Goal: Information Seeking & Learning: Get advice/opinions

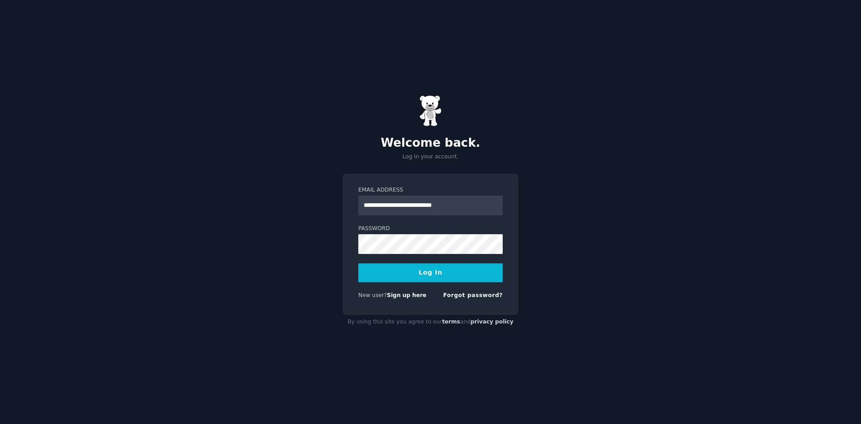
type input "**********"
click at [497, 244] on span at bounding box center [497, 243] width 7 height 7
click at [554, 248] on div "**********" at bounding box center [430, 212] width 861 height 424
click at [440, 272] on button "Log In" at bounding box center [430, 272] width 144 height 19
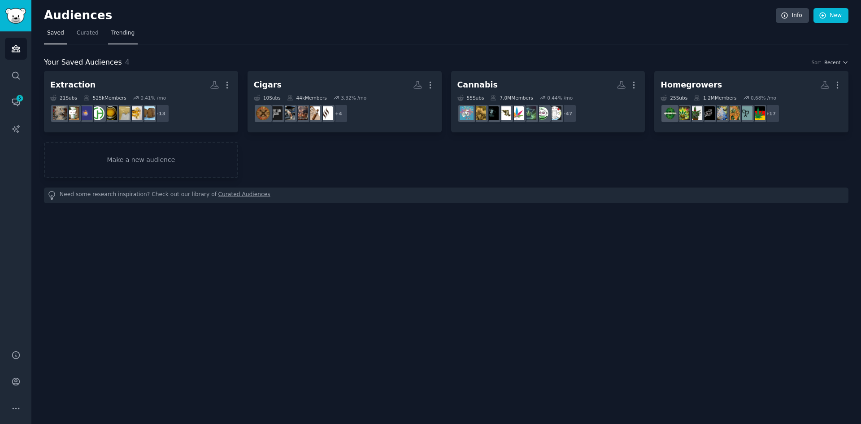
click at [121, 33] on span "Trending" at bounding box center [122, 33] width 23 height 8
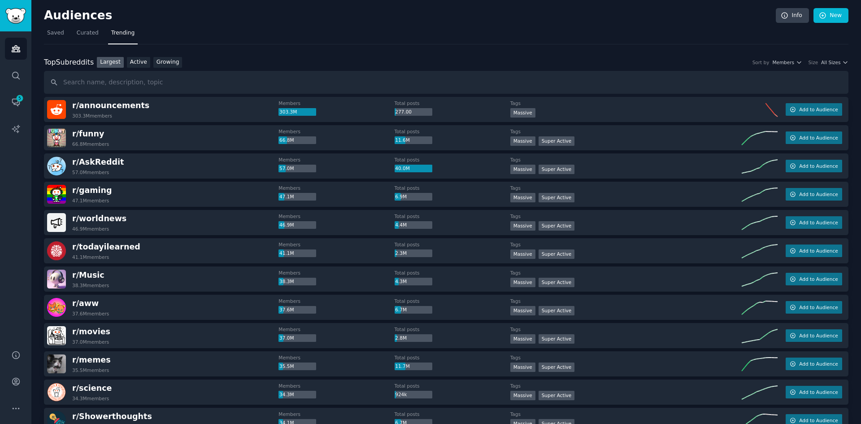
click at [61, 19] on h2 "Audiences" at bounding box center [410, 16] width 732 height 14
click at [15, 20] on img "Sidebar" at bounding box center [15, 16] width 21 height 16
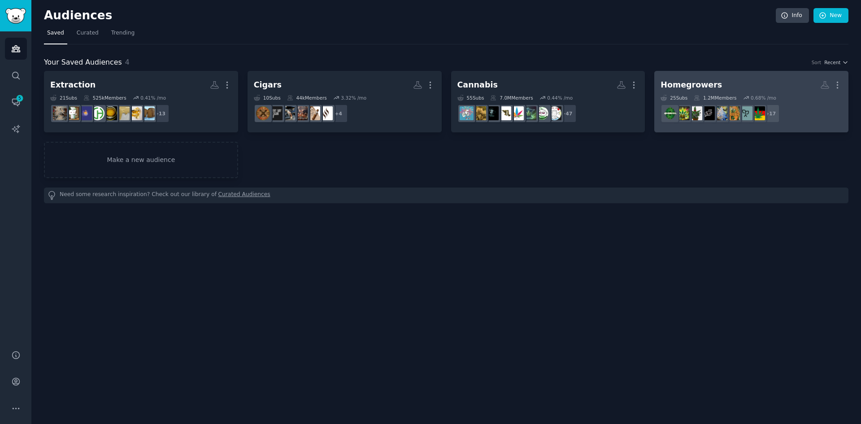
click at [703, 83] on div "Homegrowers" at bounding box center [690, 84] width 61 height 11
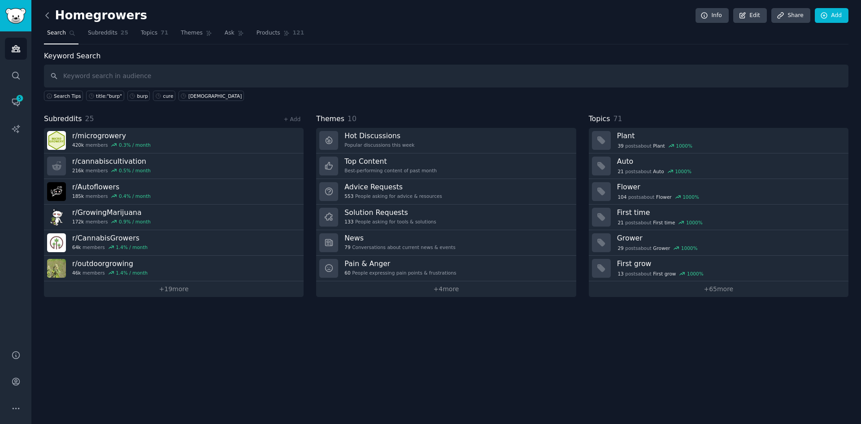
click at [48, 17] on icon at bounding box center [47, 15] width 9 height 9
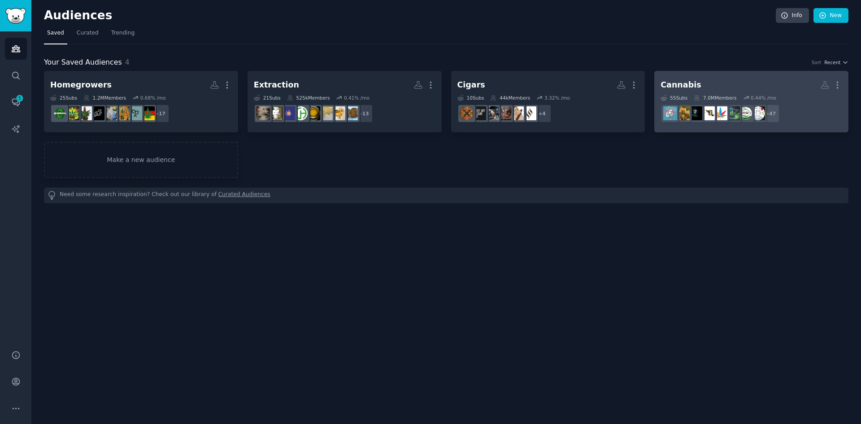
click at [680, 83] on div "Cannabis" at bounding box center [680, 84] width 40 height 11
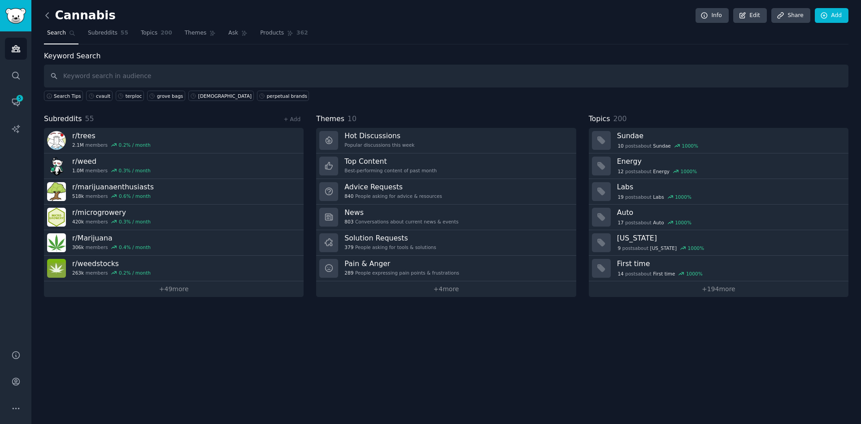
click at [47, 15] on icon at bounding box center [47, 15] width 9 height 9
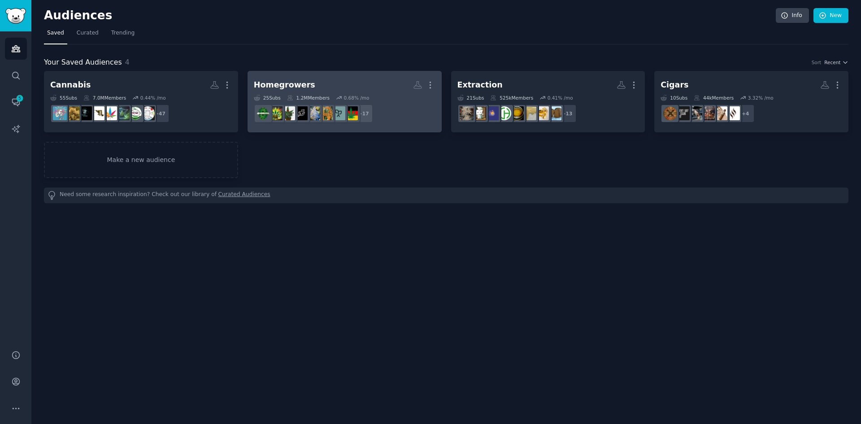
click at [278, 87] on div "Homegrowers" at bounding box center [284, 84] width 61 height 11
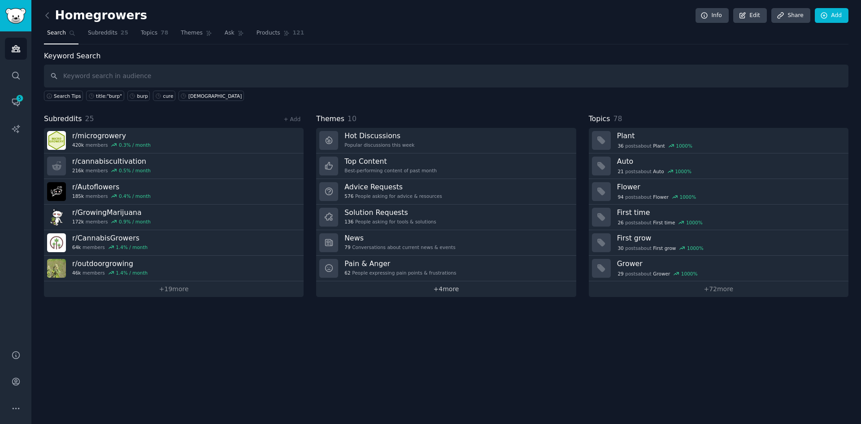
click at [453, 288] on link "+ 4 more" at bounding box center [446, 289] width 260 height 16
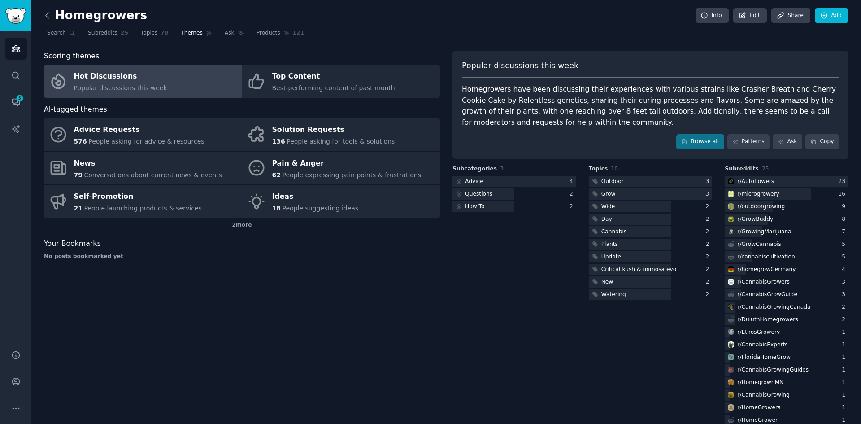
click at [48, 16] on icon at bounding box center [47, 15] width 9 height 9
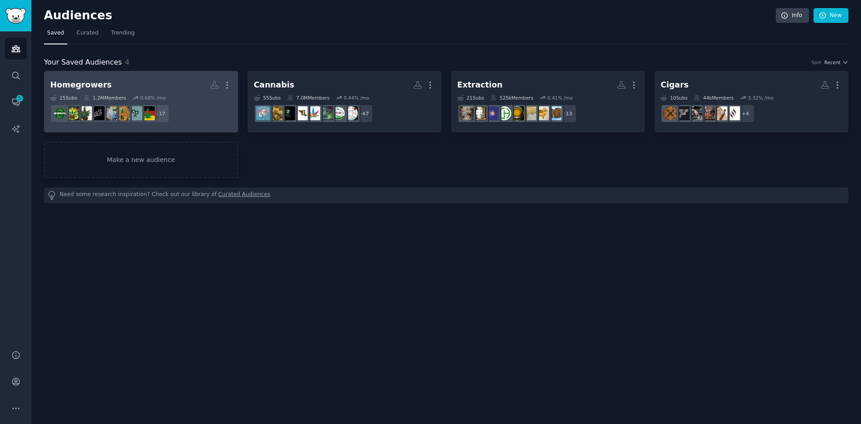
click at [95, 81] on div "Homegrowers" at bounding box center [80, 84] width 61 height 11
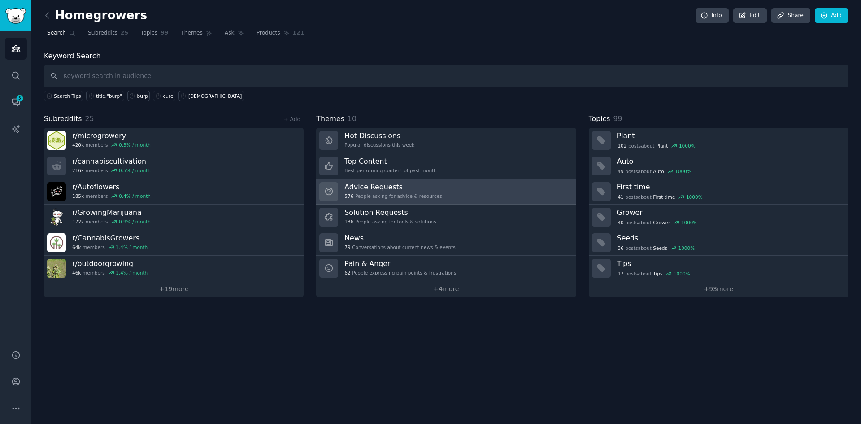
click at [387, 193] on div "576 People asking for advice & resources" at bounding box center [392, 196] width 97 height 6
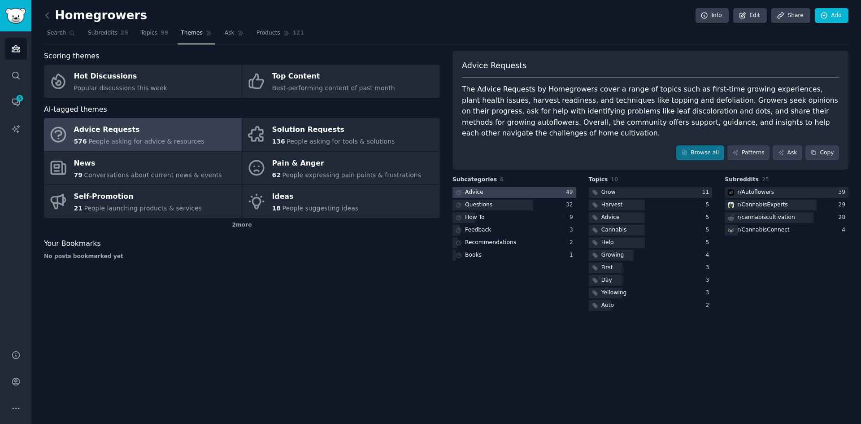
click at [478, 188] on div "Advice" at bounding box center [474, 192] width 18 height 8
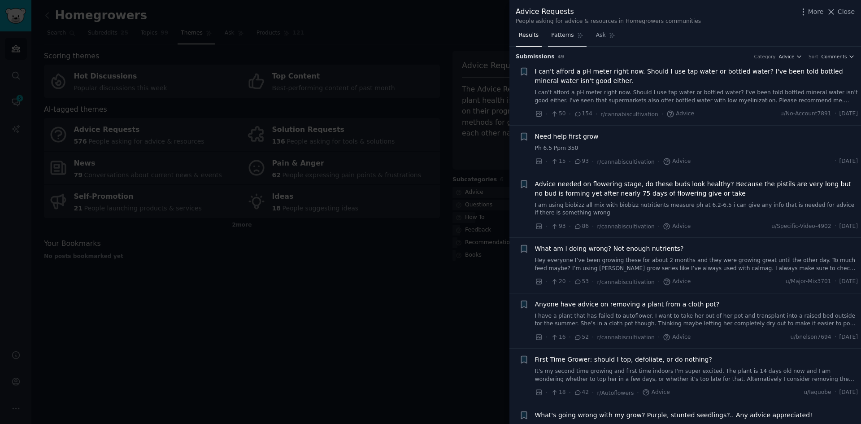
click at [556, 36] on span "Patterns" at bounding box center [562, 35] width 22 height 8
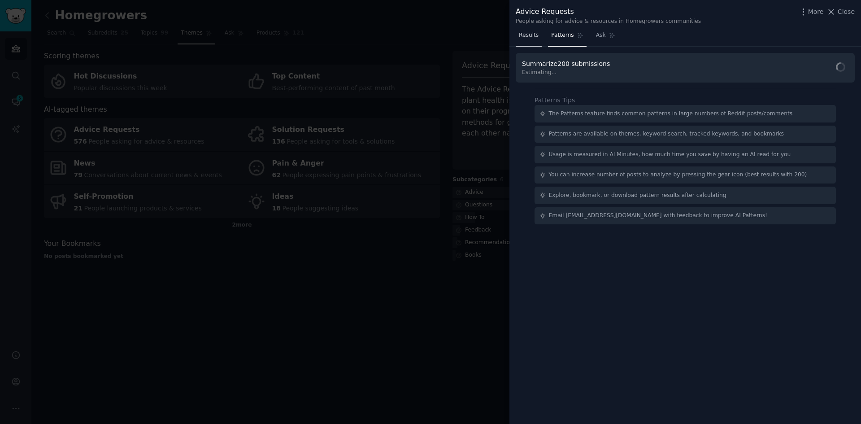
click at [529, 37] on span "Results" at bounding box center [529, 35] width 20 height 8
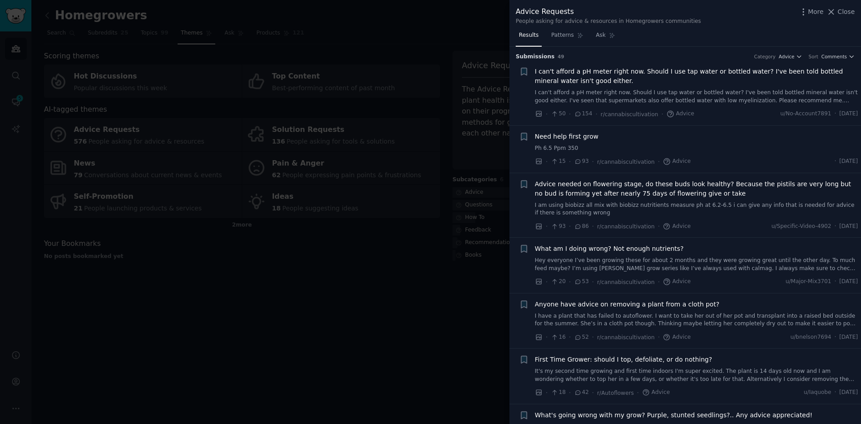
click at [579, 137] on span "Need help first grow" at bounding box center [567, 136] width 64 height 9
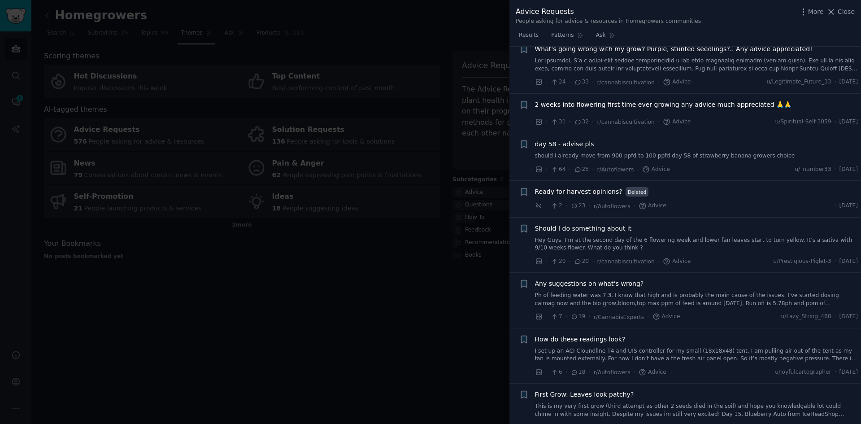
scroll to position [886, 0]
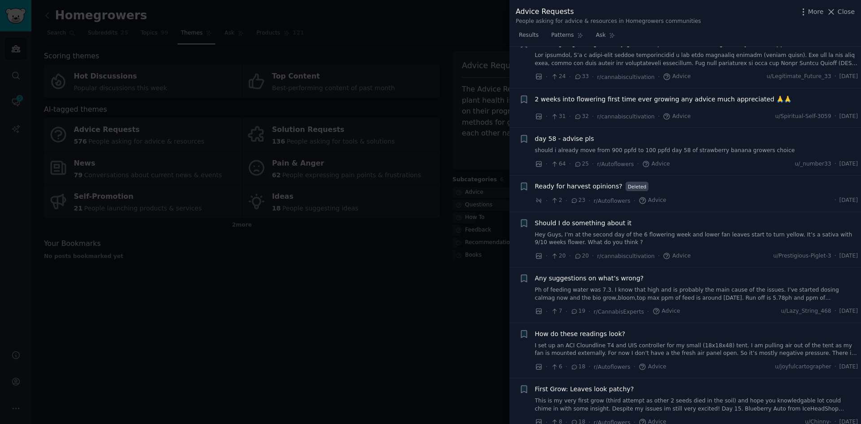
click at [598, 189] on span "Ready for harvest opinions?" at bounding box center [578, 186] width 87 height 9
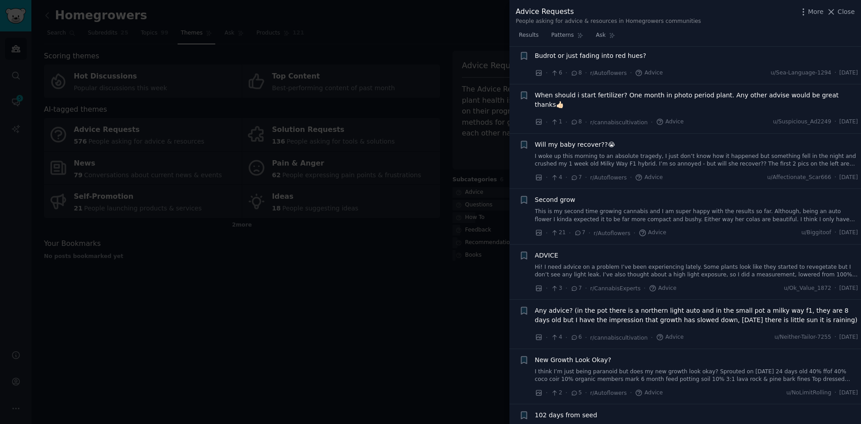
scroll to position [1262, 0]
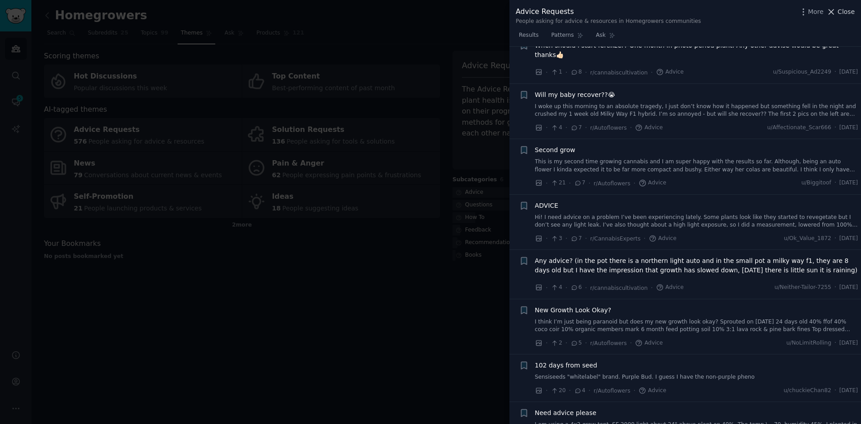
click at [849, 12] on span "Close" at bounding box center [845, 11] width 17 height 9
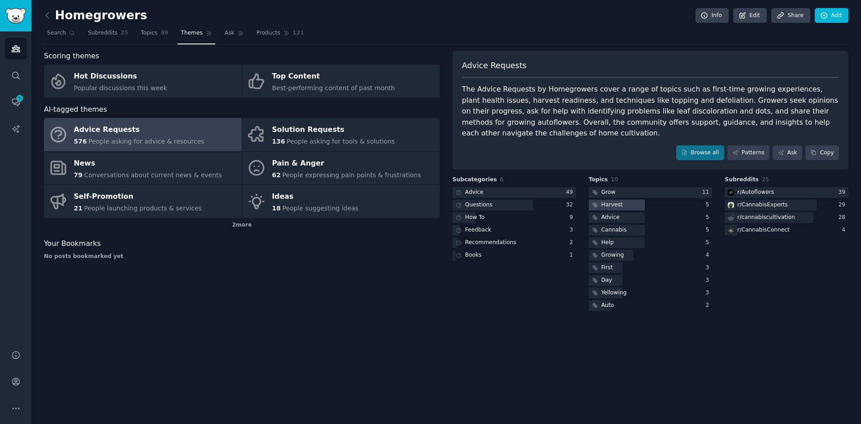
click at [629, 200] on div at bounding box center [617, 205] width 56 height 11
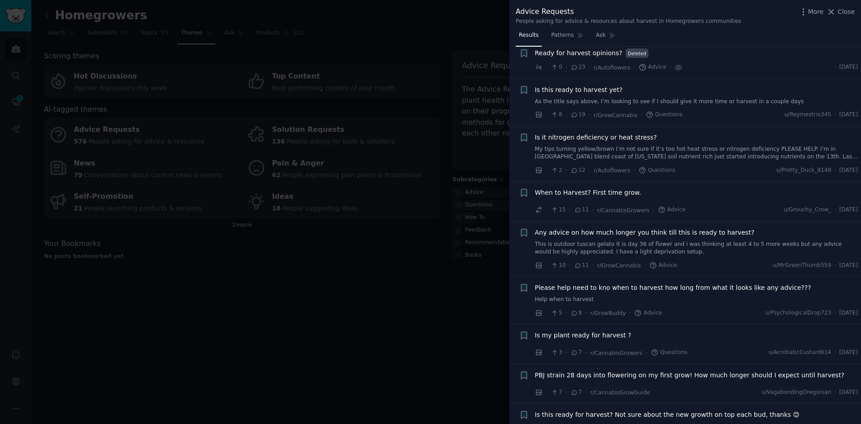
scroll to position [134, 0]
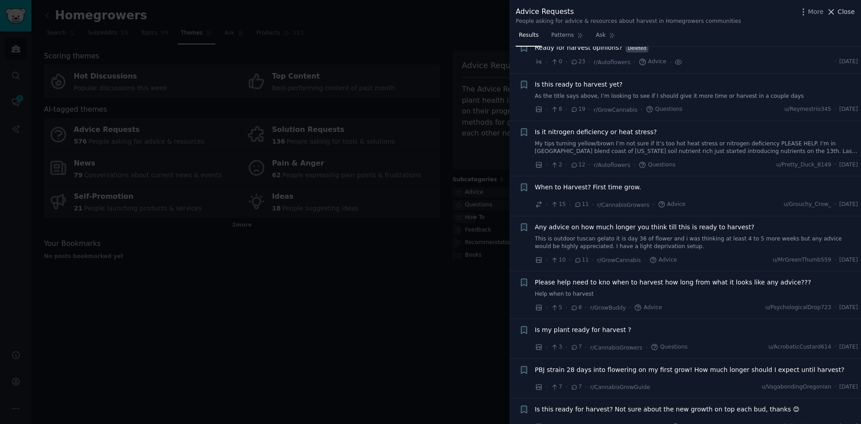
click at [848, 11] on span "Close" at bounding box center [845, 11] width 17 height 9
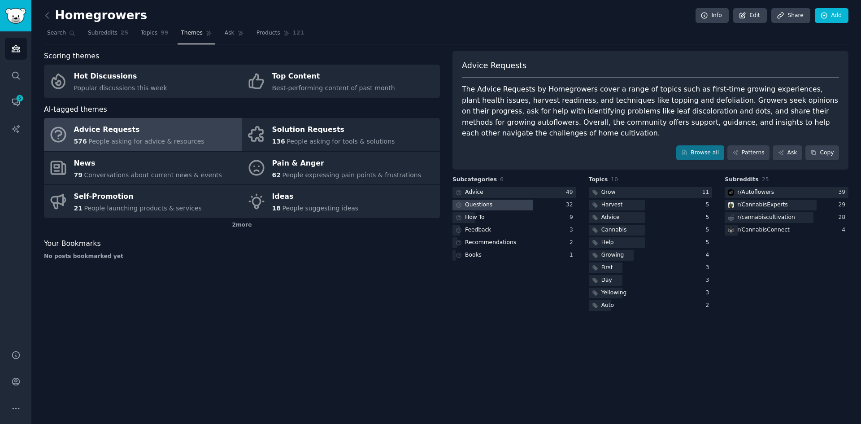
click at [489, 201] on div "Questions" at bounding box center [478, 205] width 27 height 8
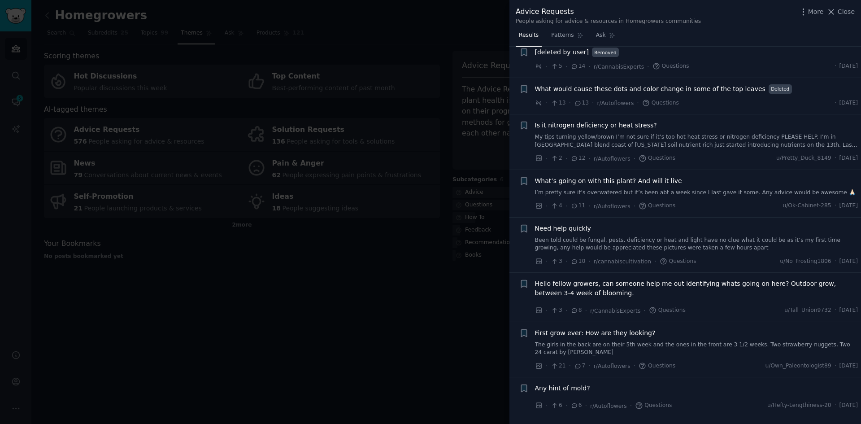
scroll to position [403, 0]
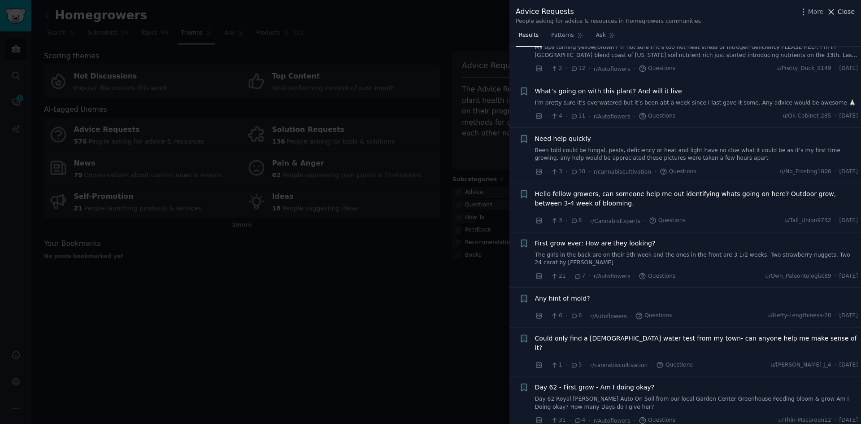
click at [843, 12] on span "Close" at bounding box center [845, 11] width 17 height 9
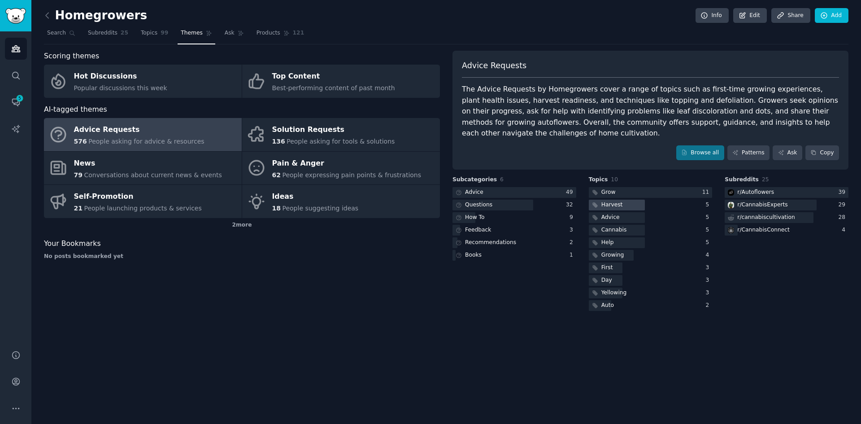
click at [624, 200] on div at bounding box center [617, 205] width 56 height 11
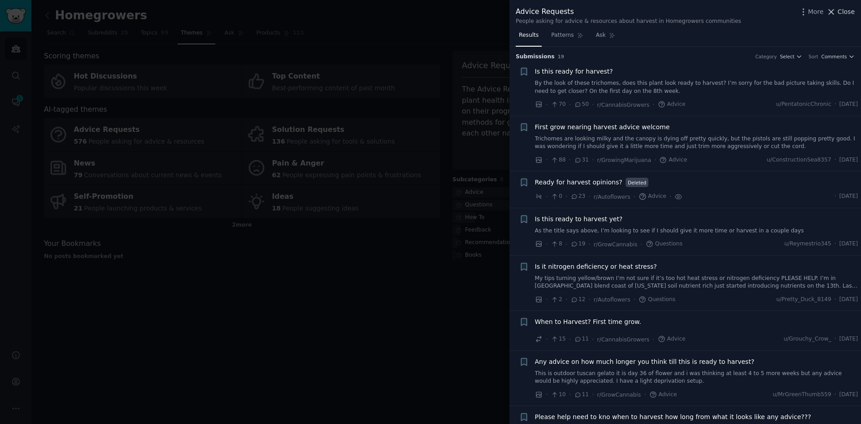
click at [847, 13] on span "Close" at bounding box center [845, 11] width 17 height 9
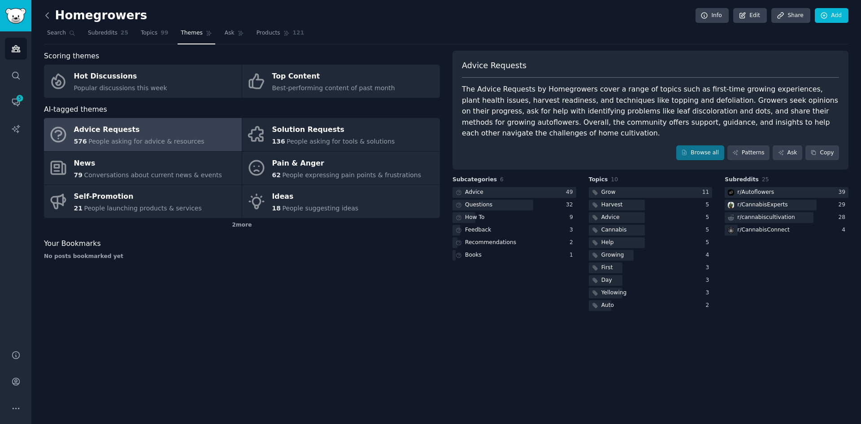
click at [48, 18] on icon at bounding box center [47, 15] width 3 height 5
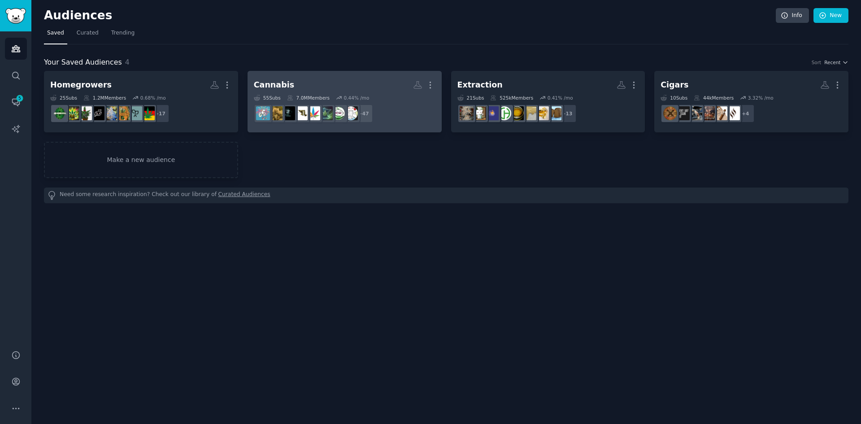
click at [269, 82] on div "Cannabis" at bounding box center [274, 84] width 40 height 11
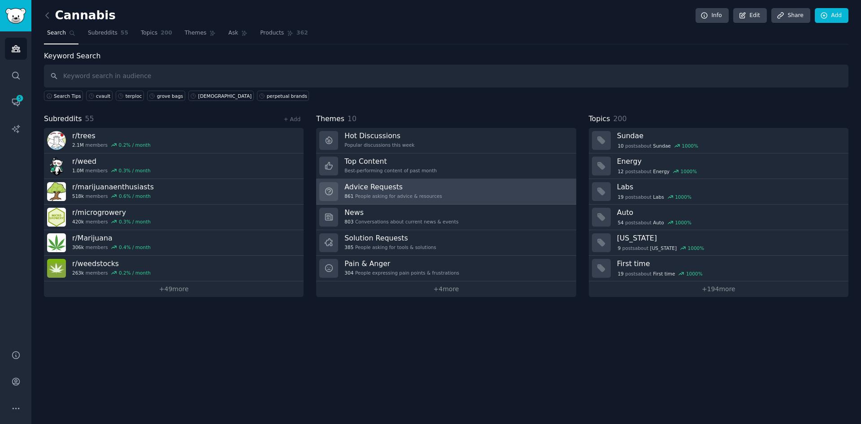
click at [373, 192] on div "Advice Requests 861 People asking for advice & resources" at bounding box center [392, 191] width 97 height 19
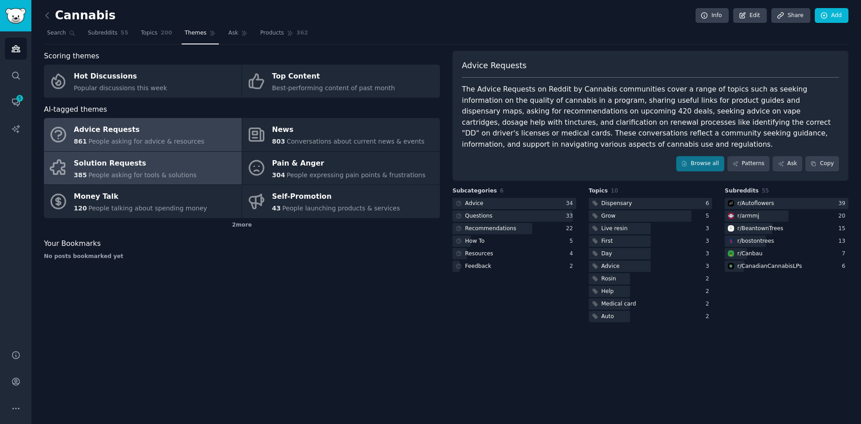
click at [160, 171] on span "People asking for tools & solutions" at bounding box center [142, 174] width 108 height 7
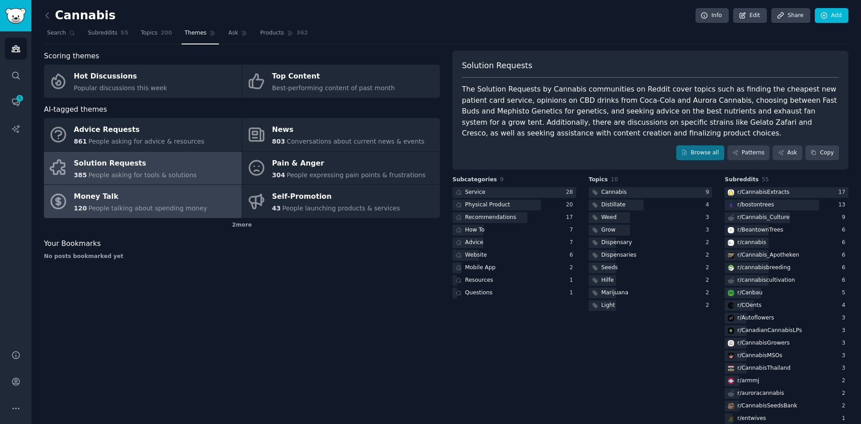
click at [135, 208] on span "People talking about spending money" at bounding box center [147, 207] width 119 height 7
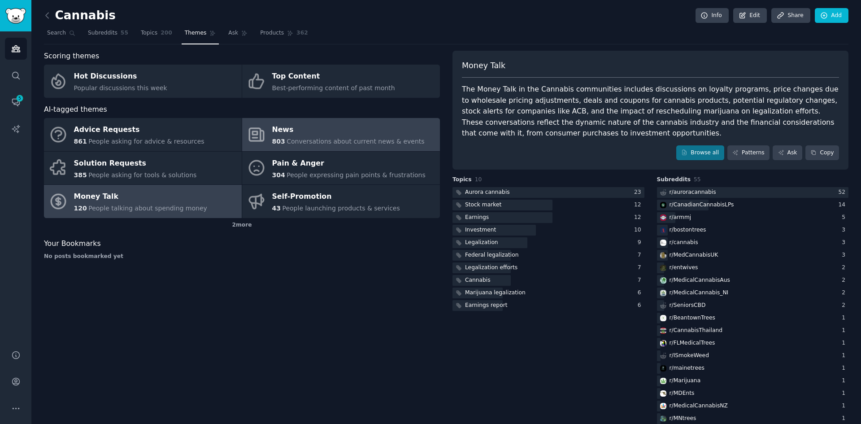
click at [304, 134] on div "News" at bounding box center [348, 130] width 152 height 14
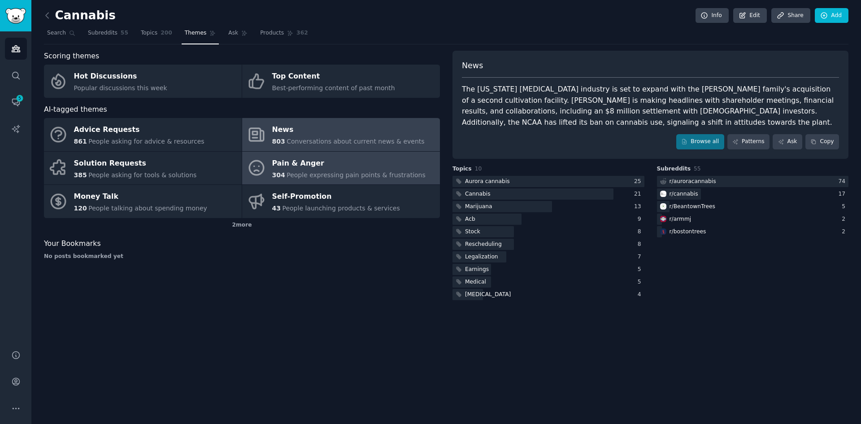
click at [290, 169] on div "Pain & Anger" at bounding box center [348, 163] width 153 height 14
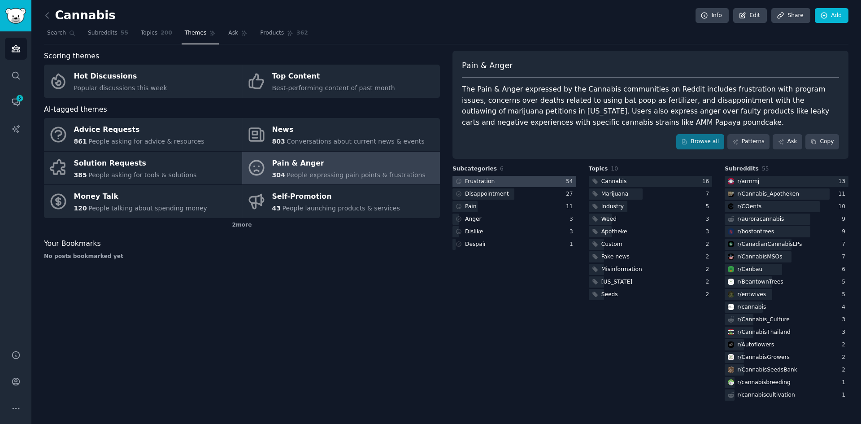
click at [481, 181] on div "Frustration" at bounding box center [480, 182] width 30 height 8
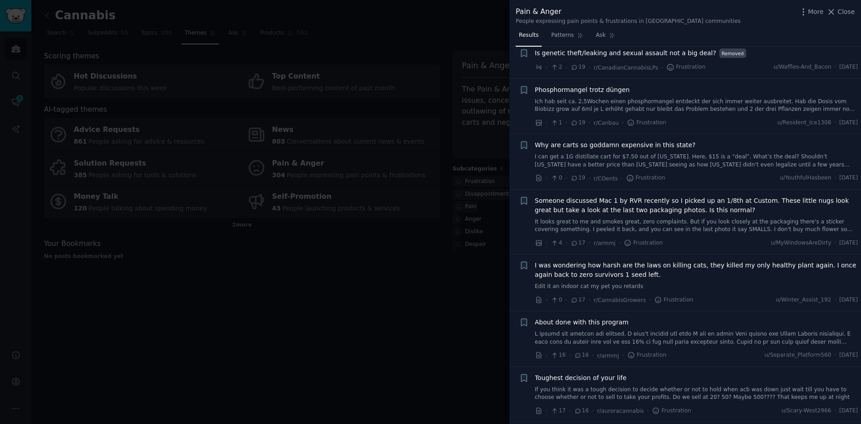
scroll to position [1121, 0]
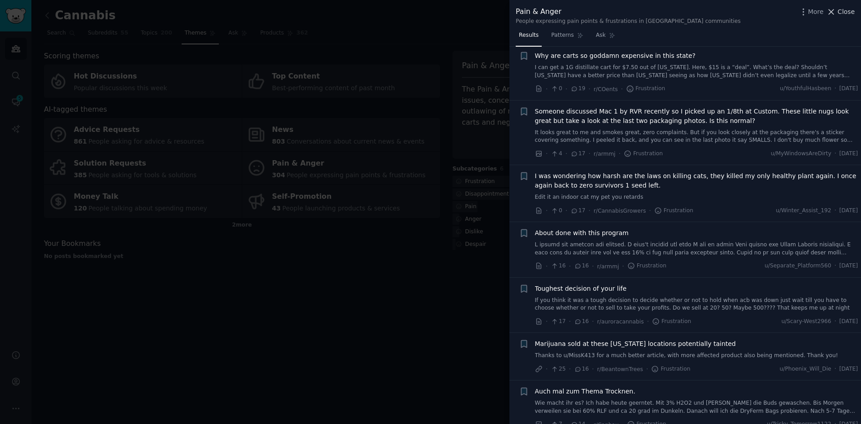
click at [841, 13] on span "Close" at bounding box center [845, 11] width 17 height 9
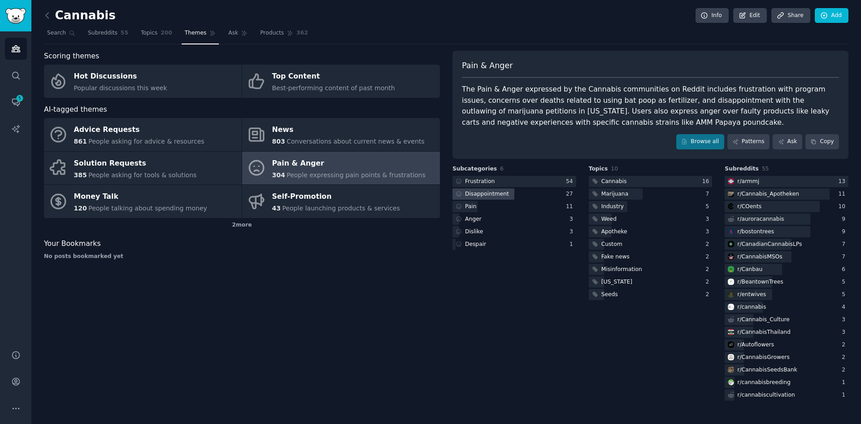
click at [485, 191] on div "Disappointment" at bounding box center [487, 194] width 44 height 8
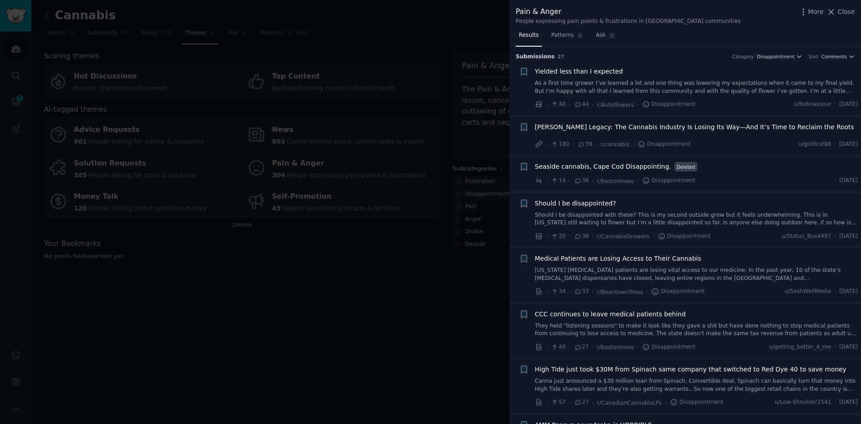
click at [563, 74] on span "Yielded less than I expected" at bounding box center [579, 71] width 88 height 9
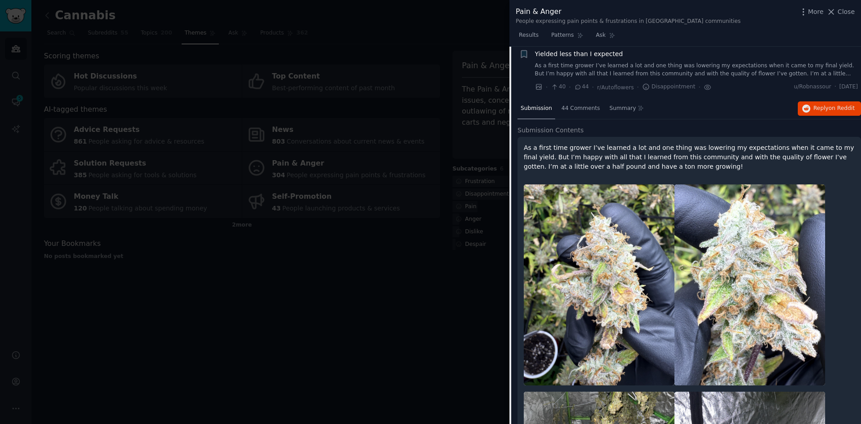
scroll to position [14, 0]
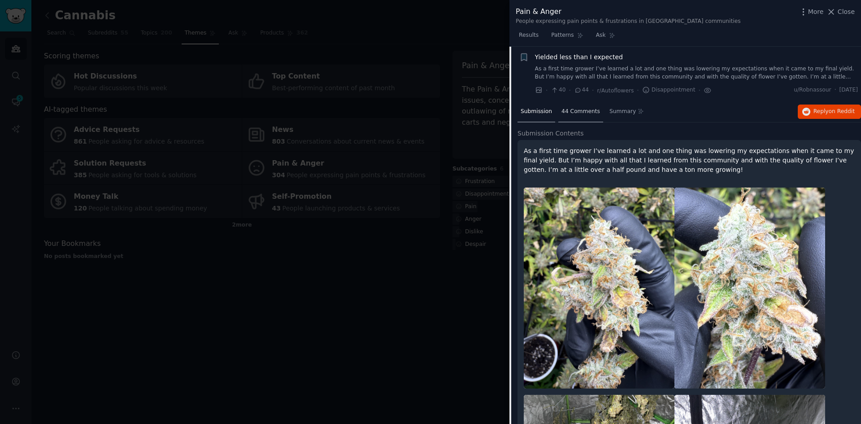
click at [579, 112] on span "44 Comments" at bounding box center [580, 112] width 39 height 8
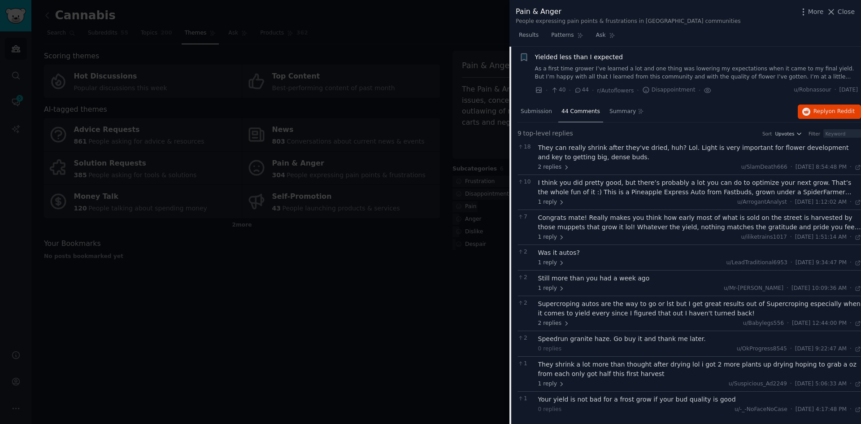
drag, startPoint x: 588, startPoint y: 247, endPoint x: 464, endPoint y: 330, distance: 149.0
click at [464, 330] on div at bounding box center [430, 212] width 861 height 424
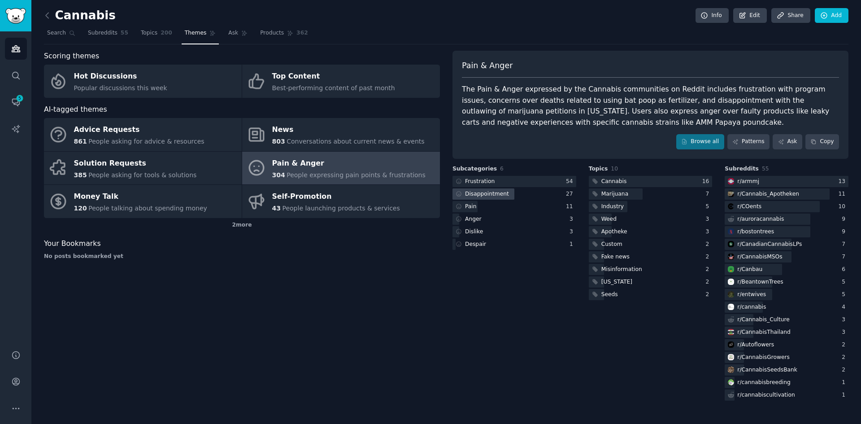
click at [497, 194] on div "Disappointment" at bounding box center [487, 194] width 44 height 8
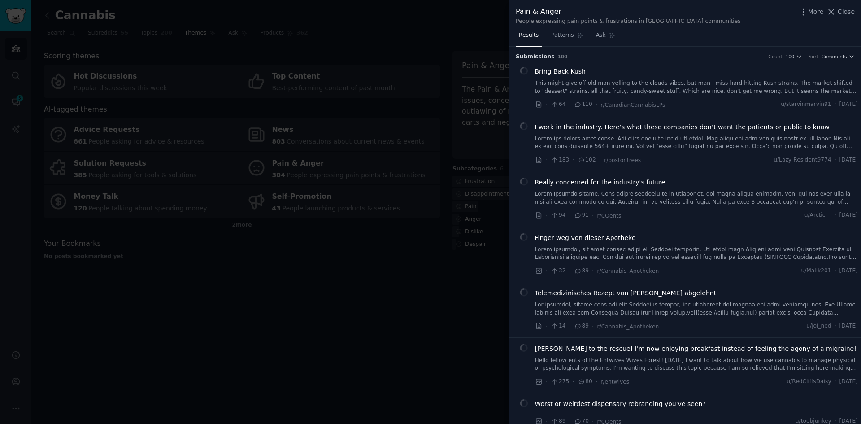
click at [841, 13] on span "Close" at bounding box center [845, 11] width 17 height 9
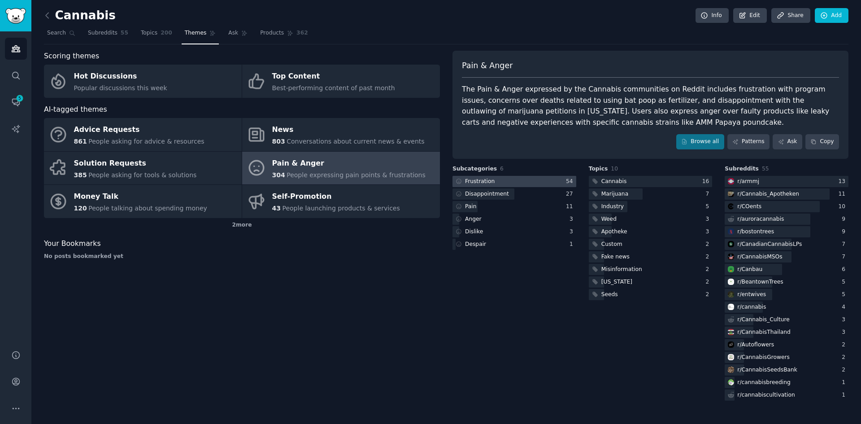
click at [495, 182] on div at bounding box center [514, 181] width 124 height 11
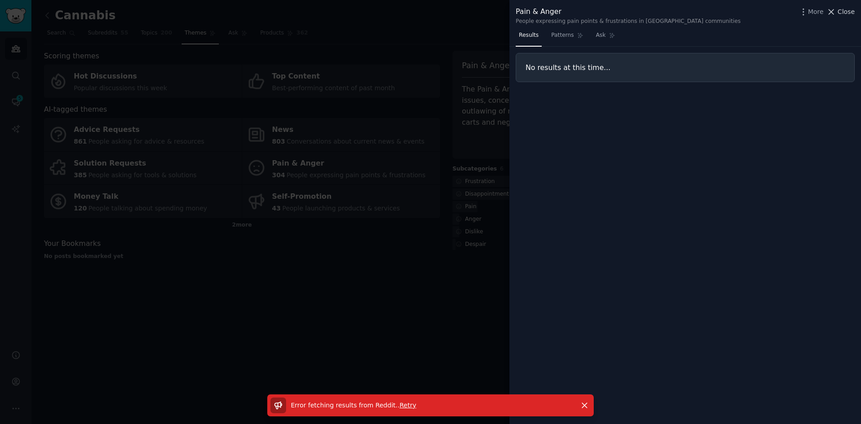
click at [844, 11] on span "Close" at bounding box center [845, 11] width 17 height 9
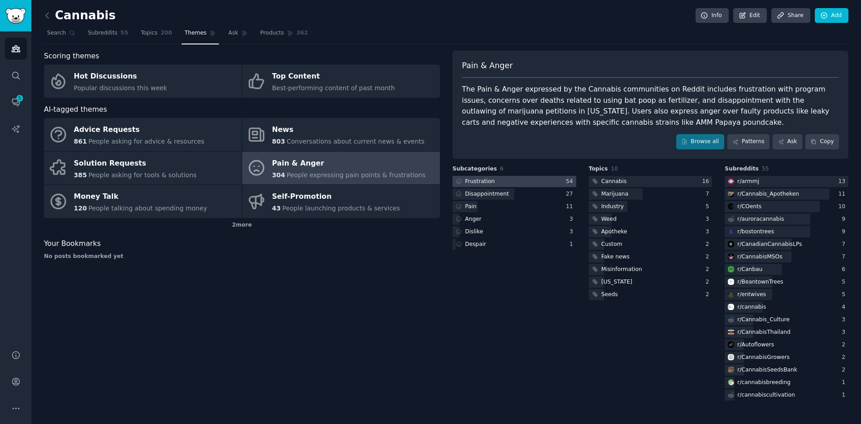
click at [468, 181] on div "Frustration" at bounding box center [480, 182] width 30 height 8
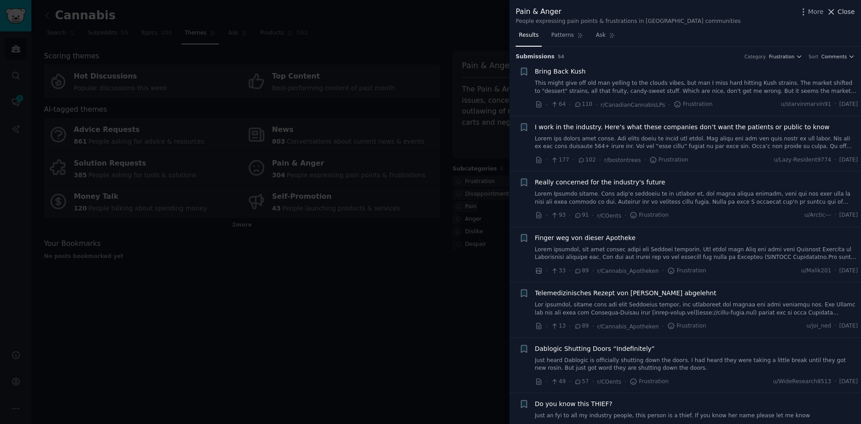
click at [842, 11] on span "Close" at bounding box center [845, 11] width 17 height 9
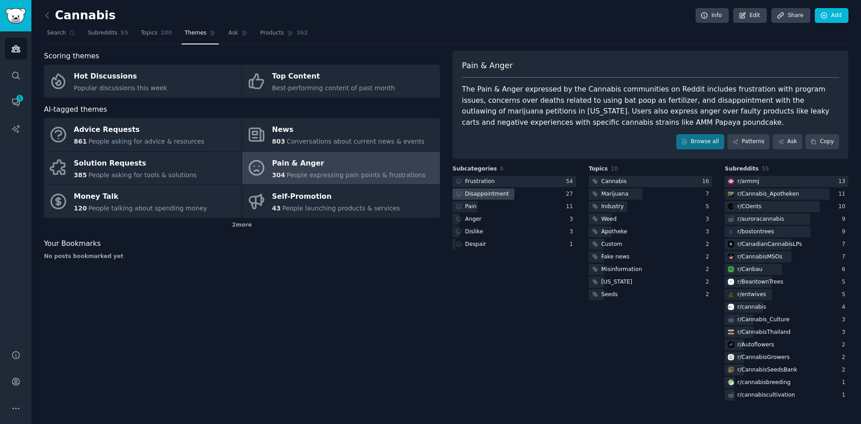
click at [497, 194] on div "Disappointment" at bounding box center [487, 194] width 44 height 8
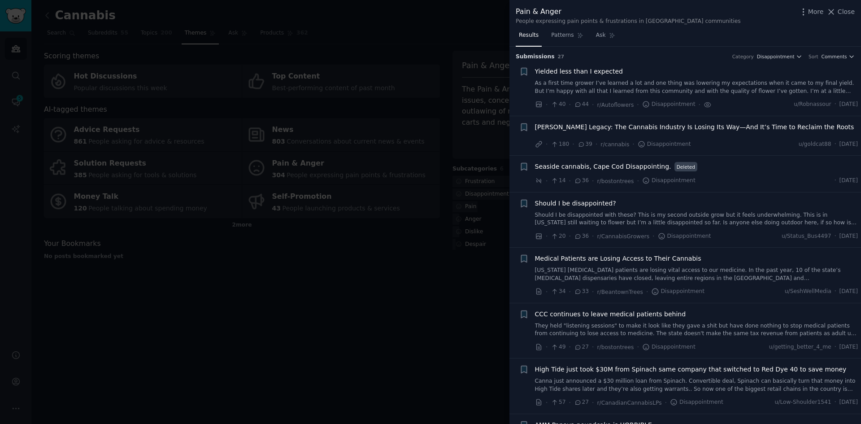
click at [585, 81] on link "As a first time grower I’ve learned a lot and one thing was lowering my expecta…" at bounding box center [696, 87] width 323 height 16
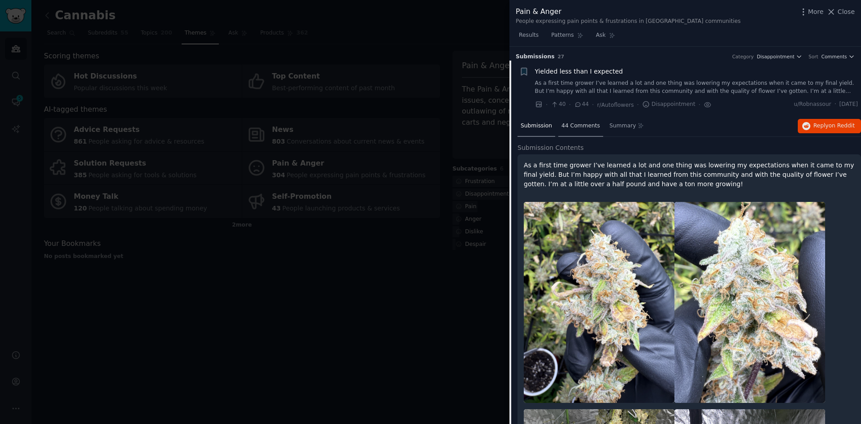
scroll to position [14, 0]
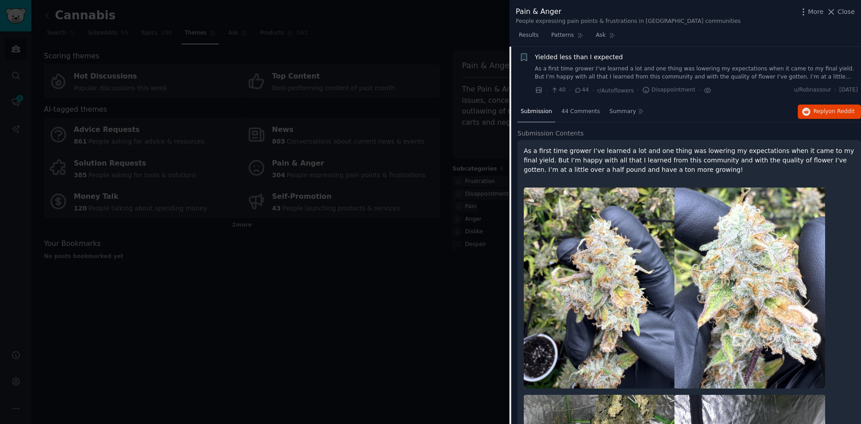
click at [582, 91] on span "44" at bounding box center [581, 90] width 15 height 8
click at [580, 109] on span "44 Comments" at bounding box center [580, 112] width 39 height 8
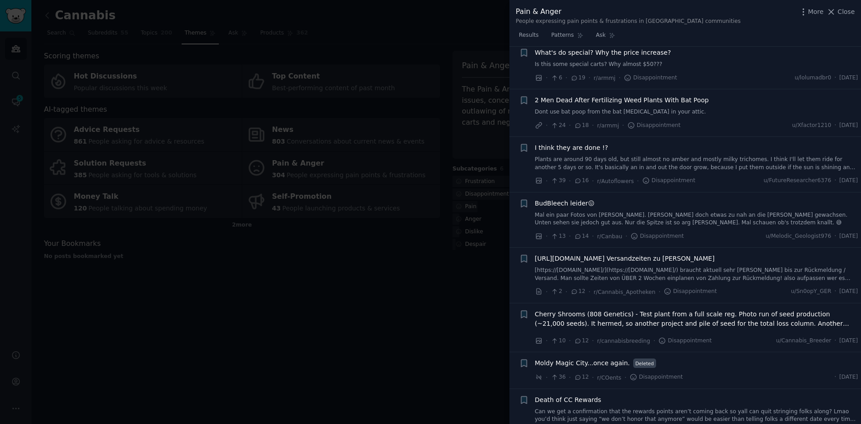
scroll to position [777, 0]
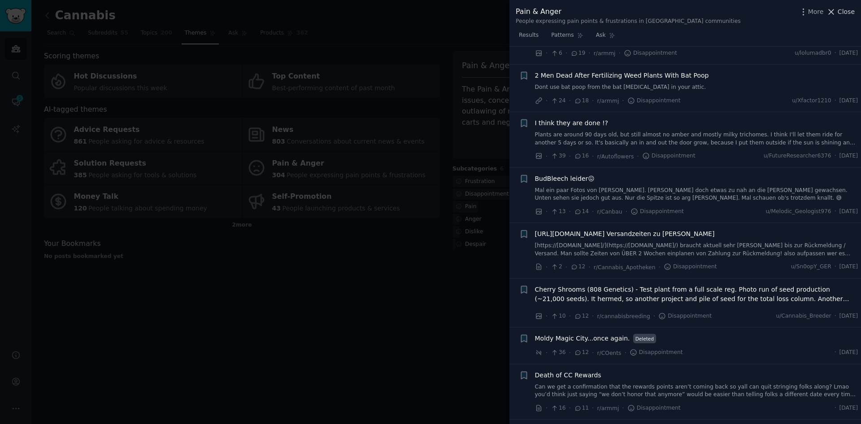
click at [844, 9] on span "Close" at bounding box center [845, 11] width 17 height 9
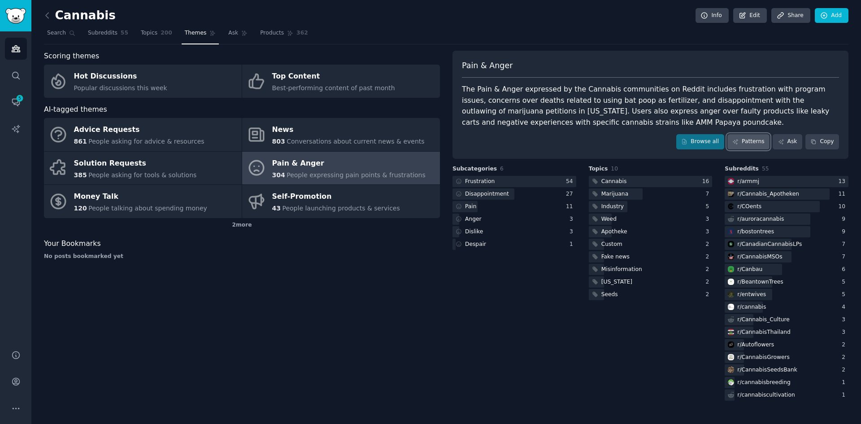
click at [752, 139] on link "Patterns" at bounding box center [748, 141] width 42 height 15
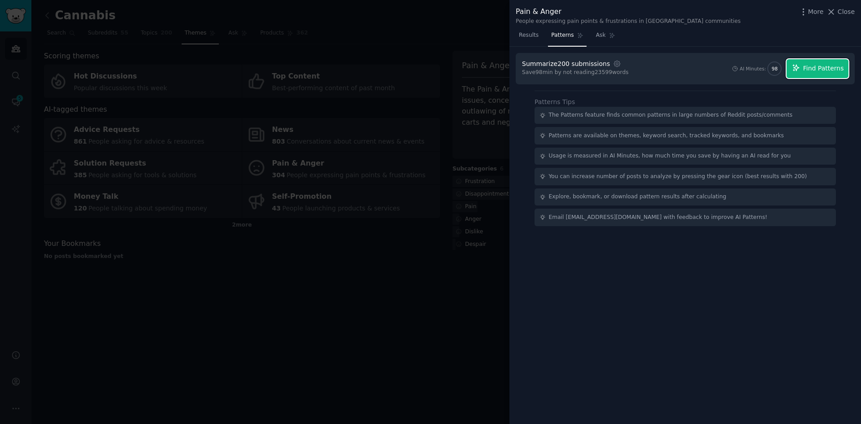
click at [815, 68] on span "Find Patterns" at bounding box center [823, 68] width 41 height 9
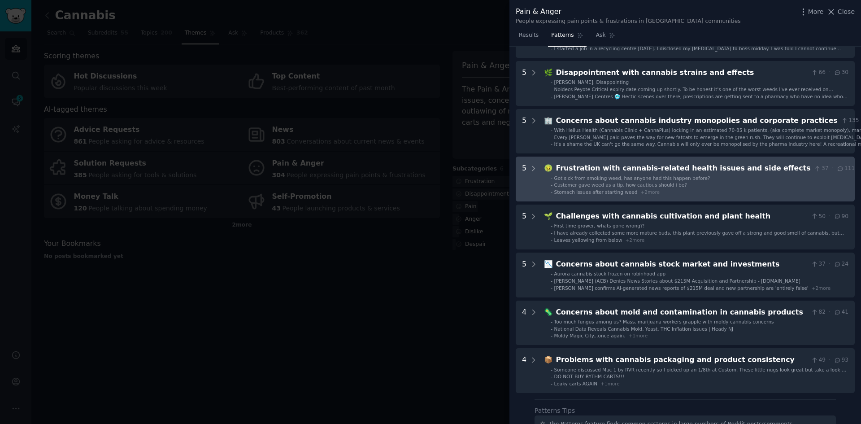
scroll to position [179, 0]
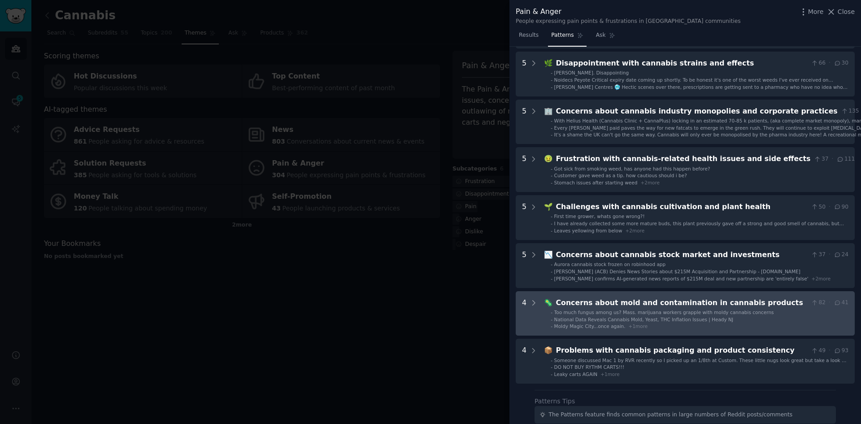
click at [721, 305] on div "Concerns about mold and contamination in cannabis products" at bounding box center [682, 302] width 252 height 11
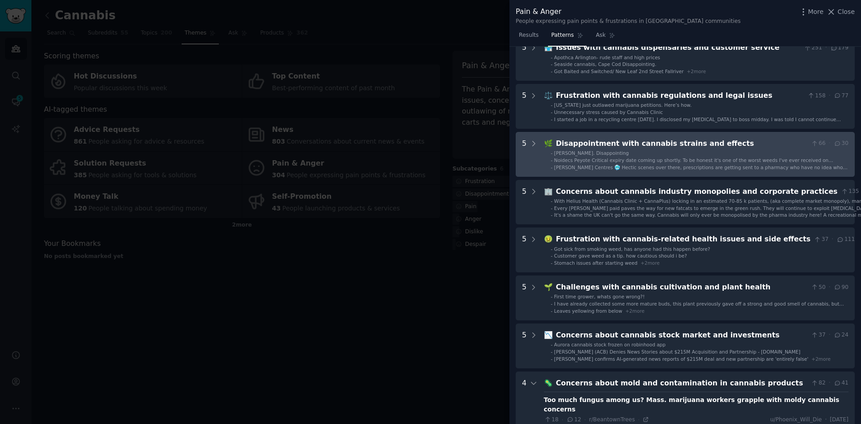
scroll to position [0, 0]
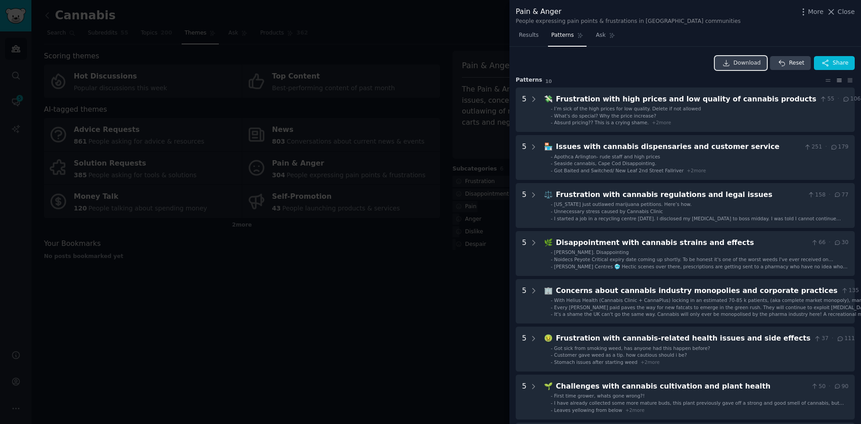
click at [753, 61] on span "Download" at bounding box center [746, 63] width 27 height 8
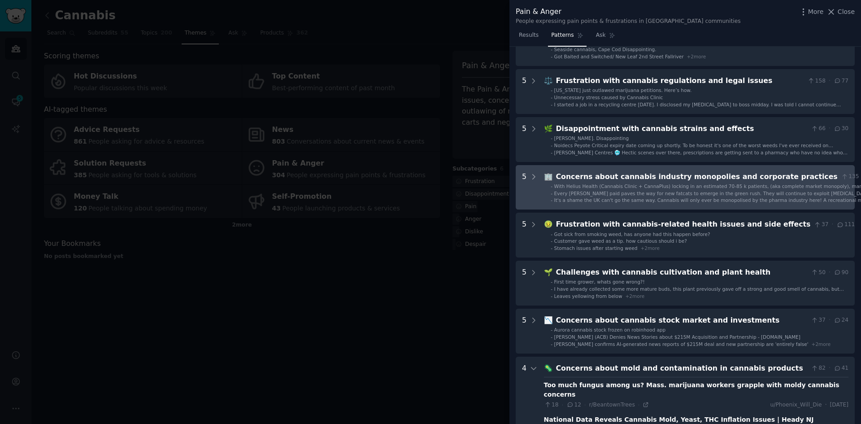
scroll to position [134, 0]
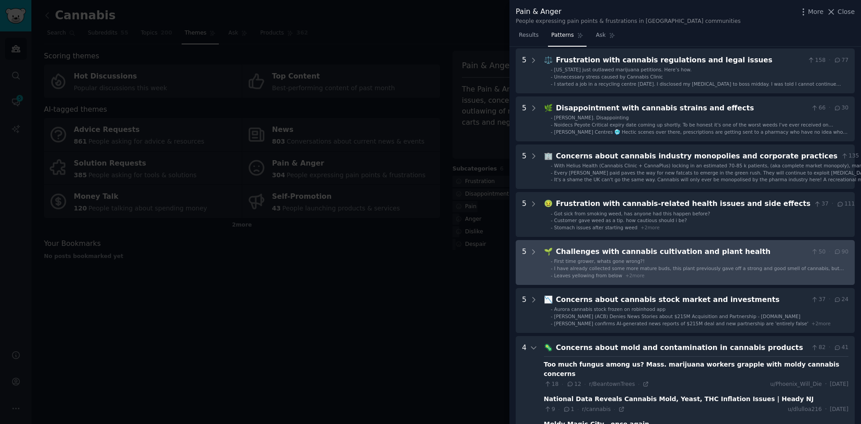
click at [663, 252] on div "Challenges with cannabis cultivation and plant health" at bounding box center [682, 251] width 252 height 11
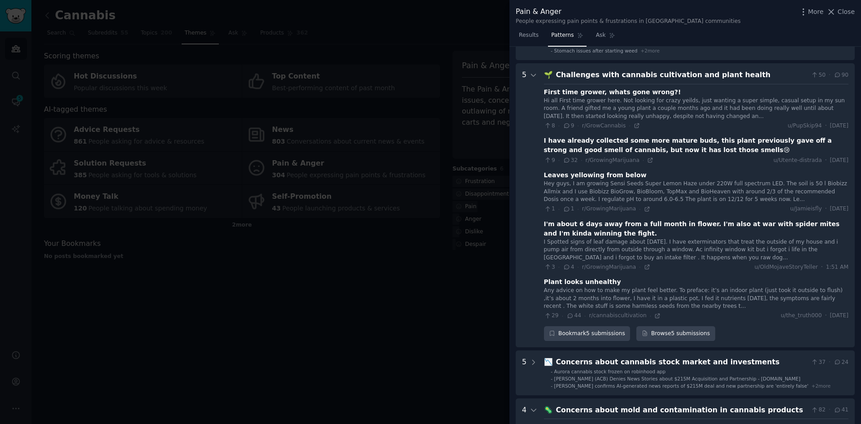
scroll to position [328, 0]
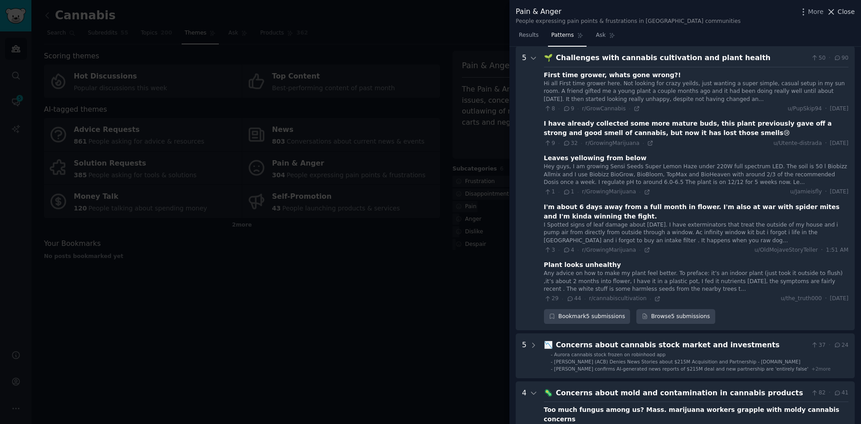
click at [847, 9] on span "Close" at bounding box center [845, 11] width 17 height 9
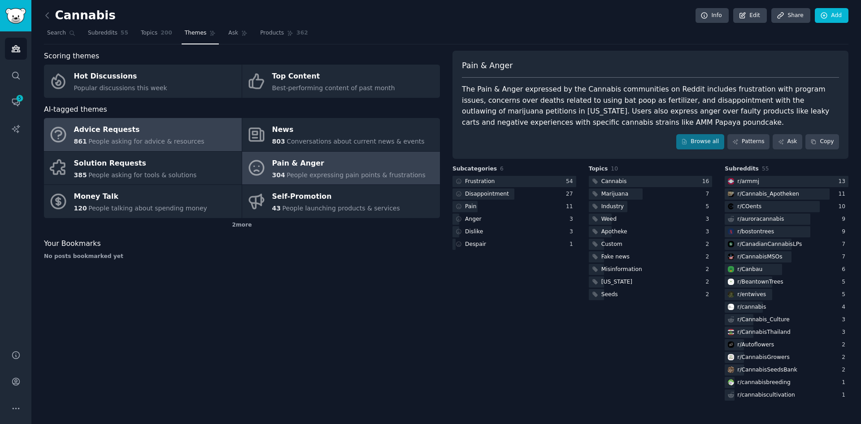
click at [161, 128] on div "Advice Requests" at bounding box center [139, 130] width 130 height 14
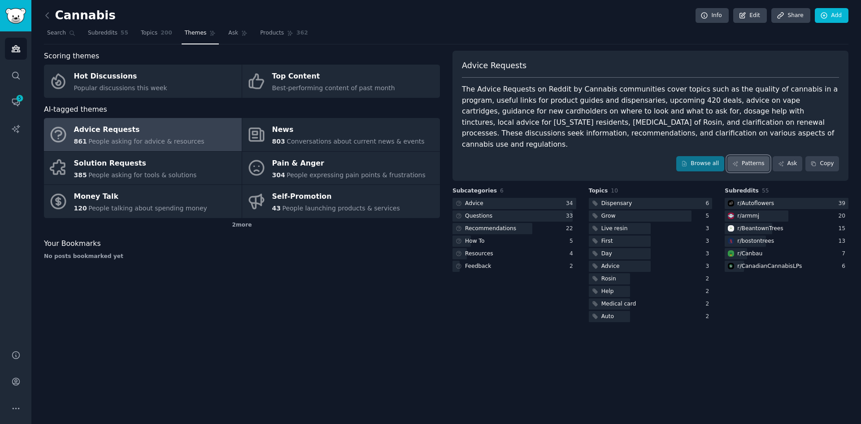
click at [759, 156] on link "Patterns" at bounding box center [748, 163] width 42 height 15
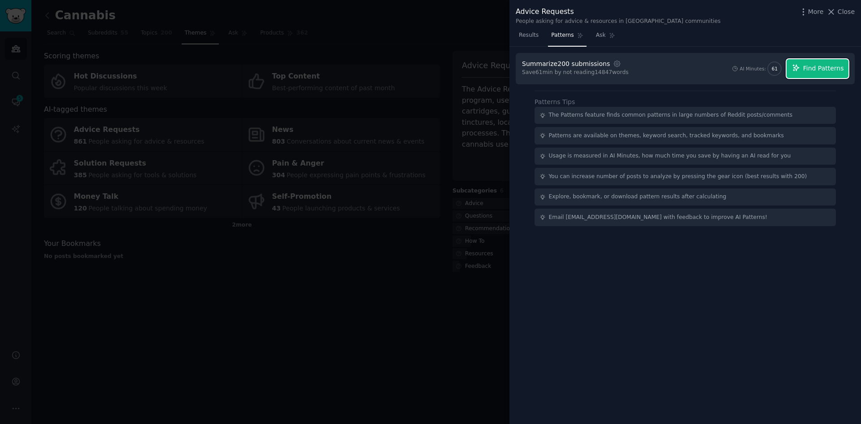
click at [818, 69] on span "Find Patterns" at bounding box center [823, 68] width 41 height 9
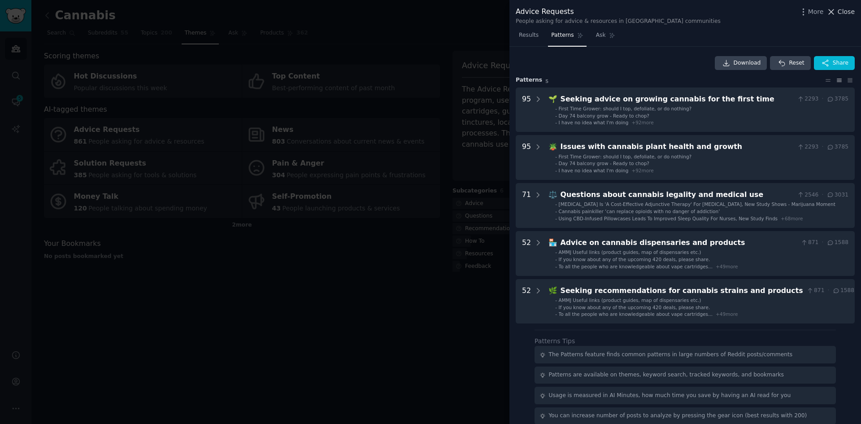
click at [846, 13] on span "Close" at bounding box center [845, 11] width 17 height 9
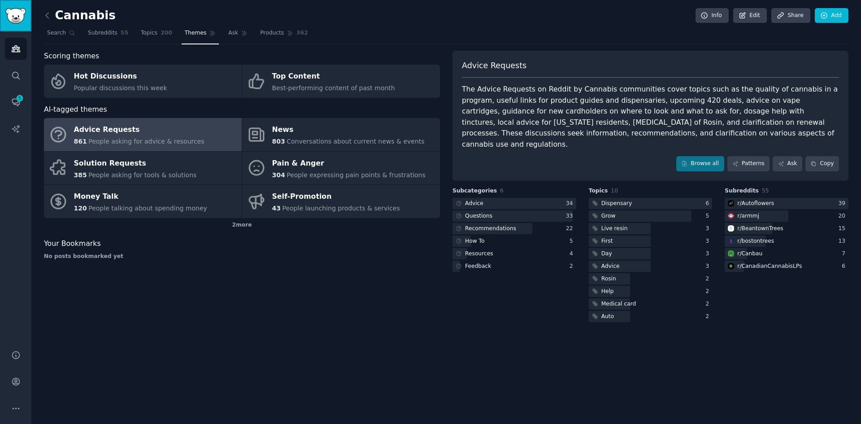
click at [20, 18] on img "Sidebar" at bounding box center [15, 16] width 21 height 16
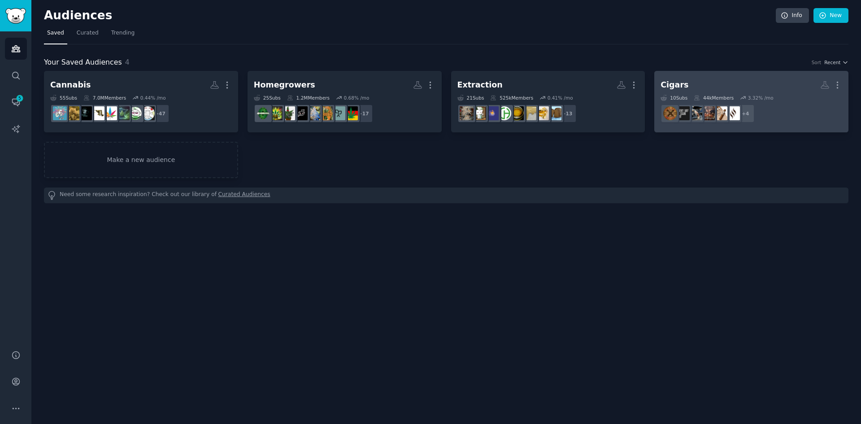
click at [685, 90] on h2 "Cigars More" at bounding box center [751, 85] width 182 height 16
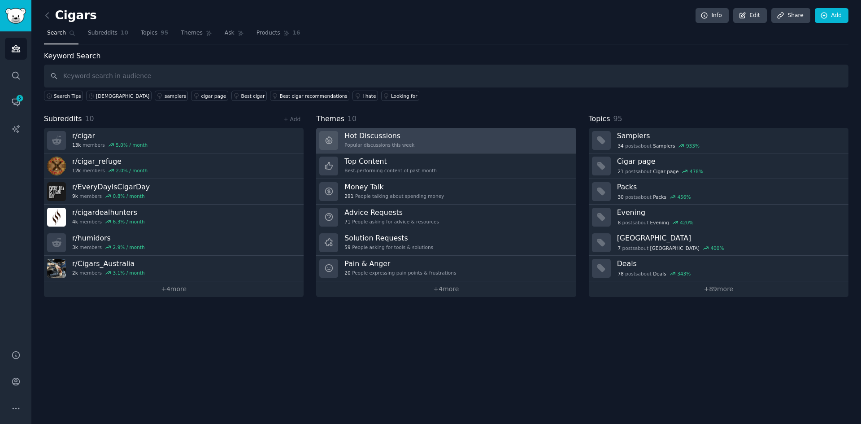
click at [372, 144] on div "Popular discussions this week" at bounding box center [379, 145] width 70 height 6
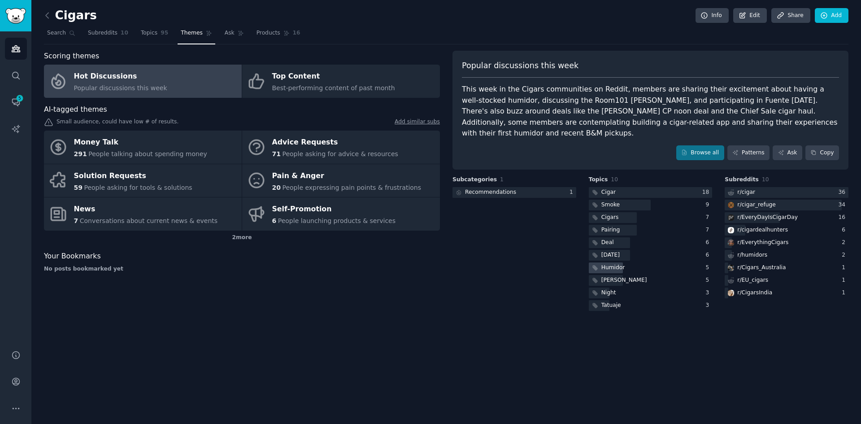
click at [616, 264] on div "Humidor" at bounding box center [613, 268] width 24 height 8
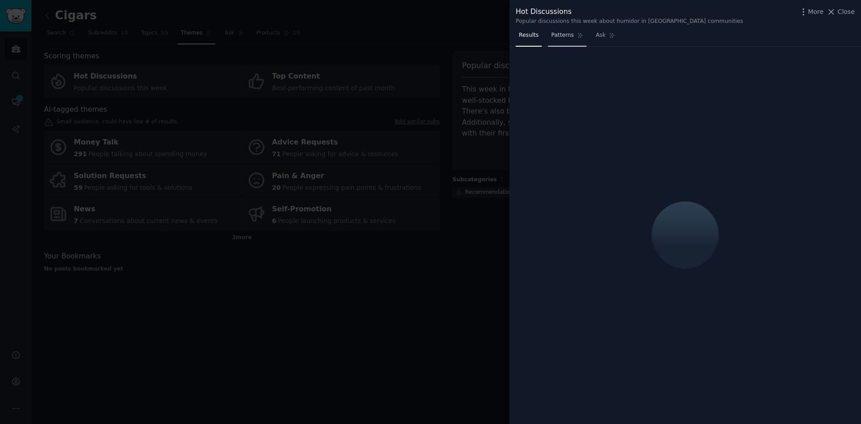
click at [564, 38] on span "Patterns" at bounding box center [562, 35] width 22 height 8
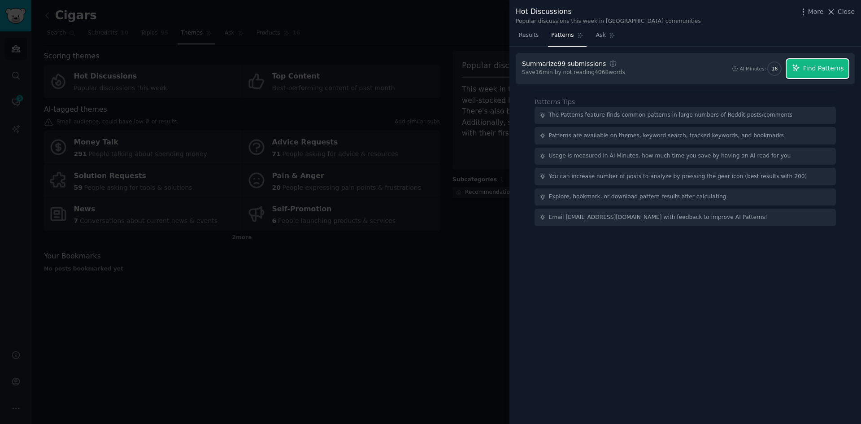
click at [819, 71] on span "Find Patterns" at bounding box center [823, 68] width 41 height 9
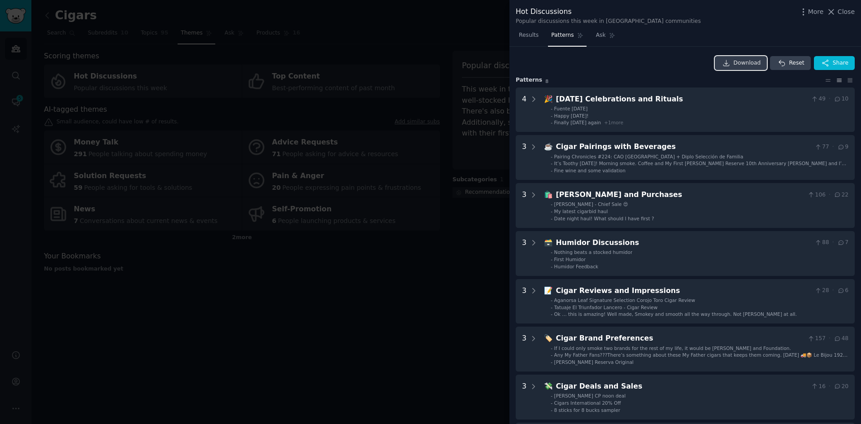
click at [741, 60] on span "Download" at bounding box center [746, 63] width 27 height 8
click at [842, 13] on span "Close" at bounding box center [845, 11] width 17 height 9
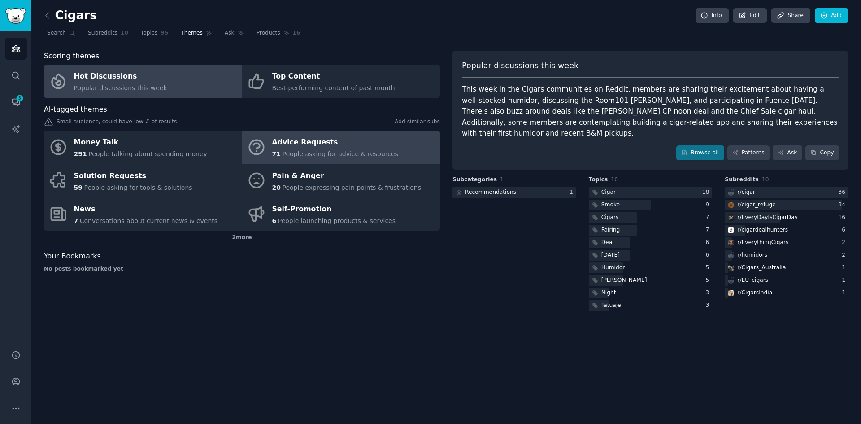
click at [294, 152] on span "People asking for advice & resources" at bounding box center [340, 153] width 116 height 7
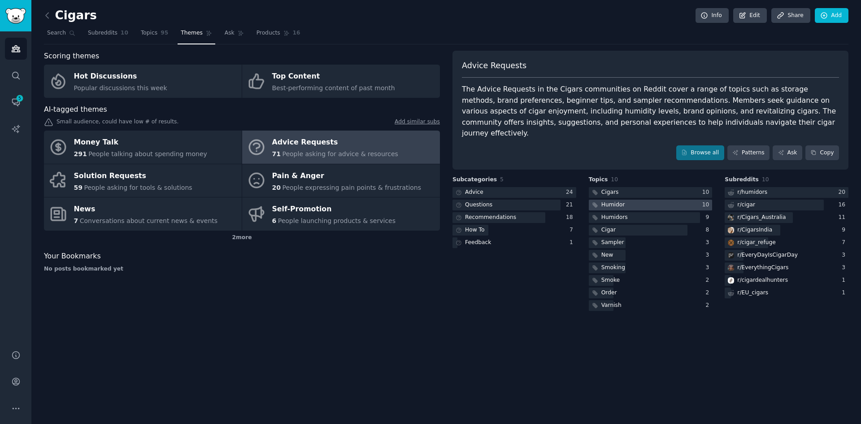
click at [632, 200] on div at bounding box center [651, 205] width 124 height 11
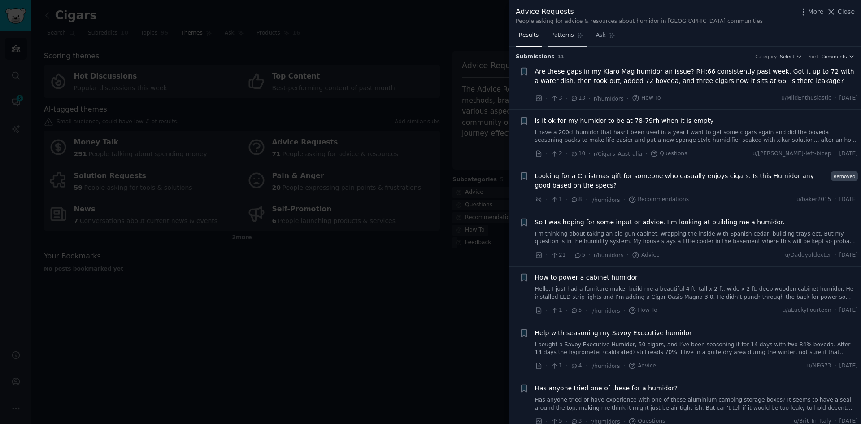
click at [560, 34] on span "Patterns" at bounding box center [562, 35] width 22 height 8
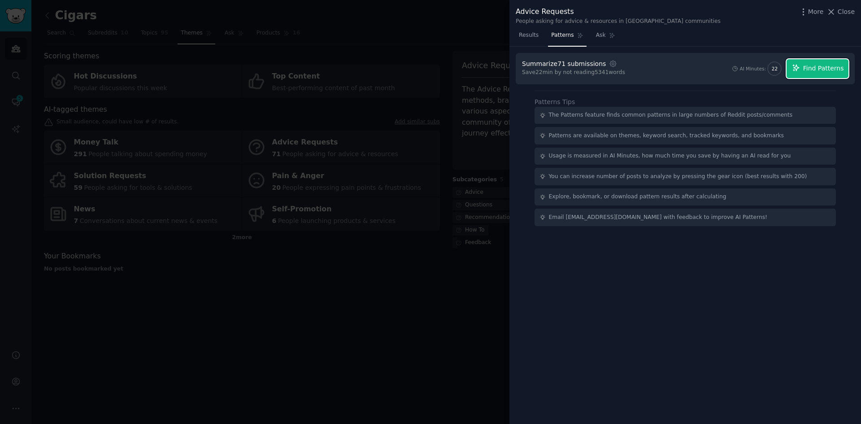
click at [822, 69] on span "Find Patterns" at bounding box center [823, 68] width 41 height 9
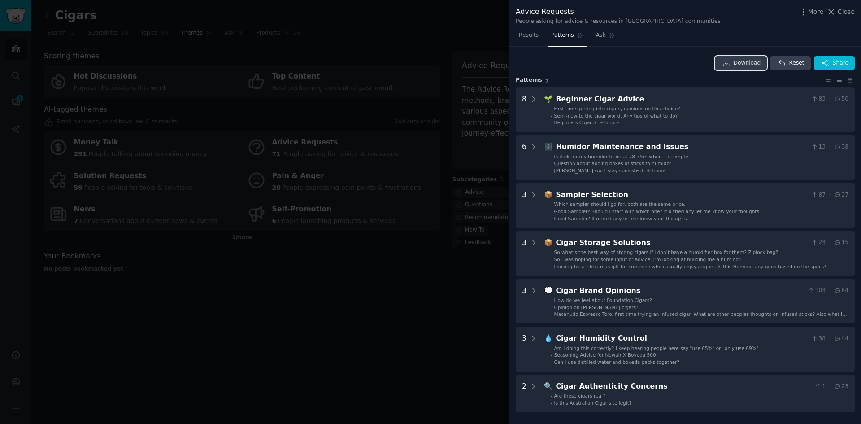
click at [751, 62] on span "Download" at bounding box center [746, 63] width 27 height 8
click at [846, 12] on span "Close" at bounding box center [845, 11] width 17 height 9
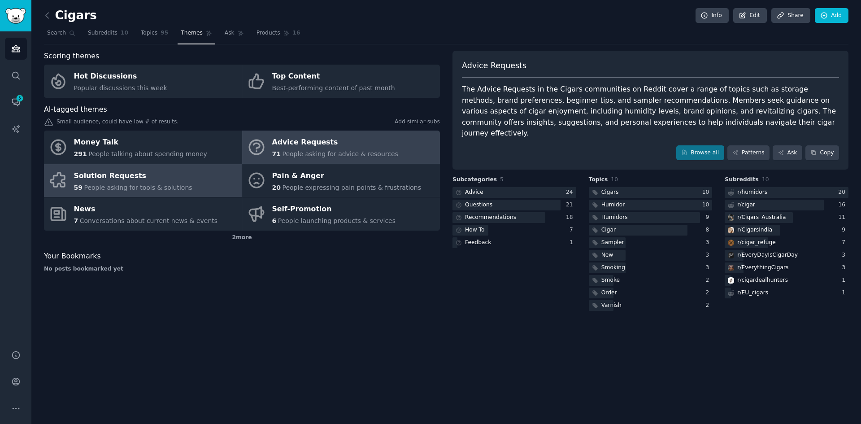
click at [152, 184] on span "People asking for tools & solutions" at bounding box center [138, 187] width 108 height 7
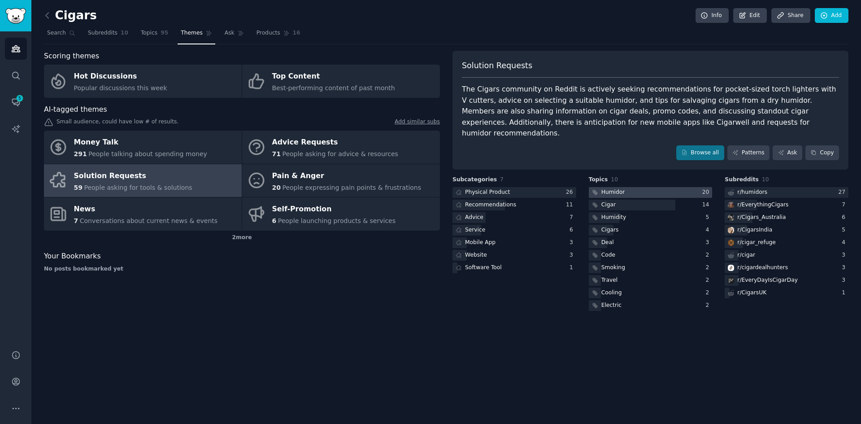
click at [625, 187] on div at bounding box center [651, 192] width 124 height 11
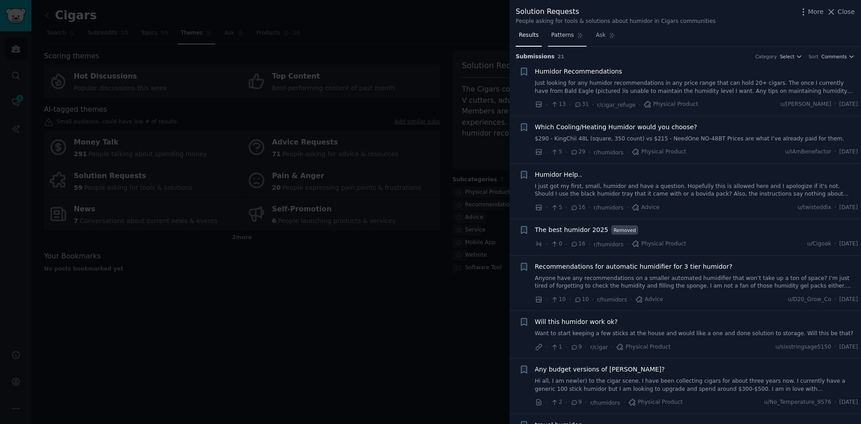
click at [560, 37] on span "Patterns" at bounding box center [562, 35] width 22 height 8
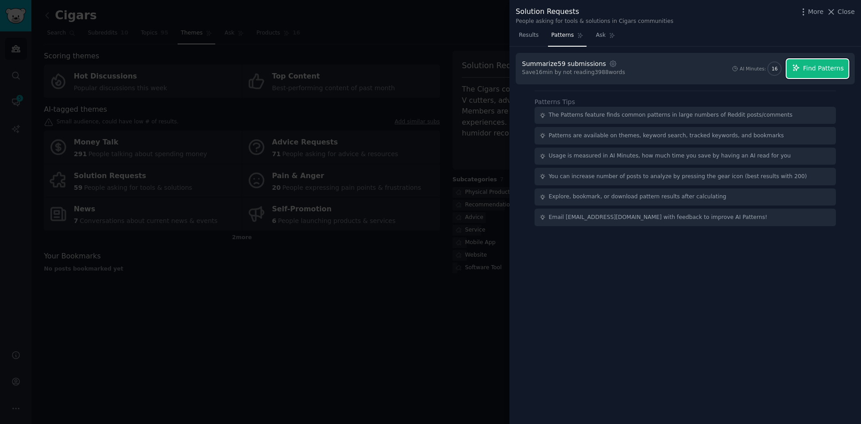
click at [818, 65] on span "Find Patterns" at bounding box center [823, 68] width 41 height 9
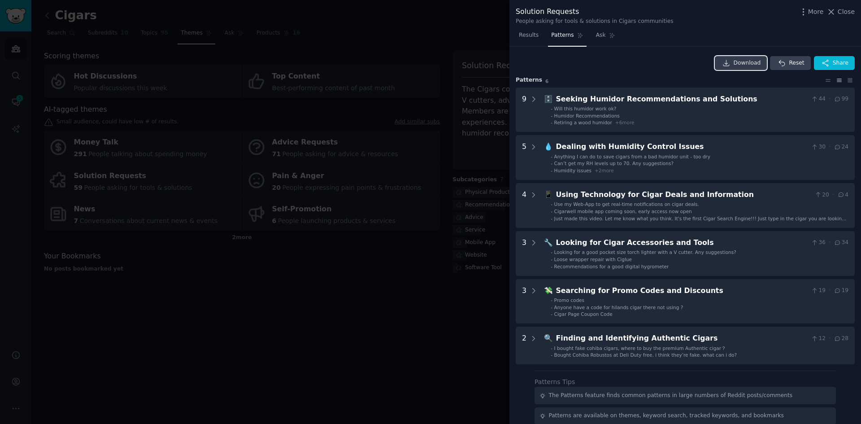
click at [756, 61] on span "Download" at bounding box center [746, 63] width 27 height 8
click at [850, 12] on span "Close" at bounding box center [845, 11] width 17 height 9
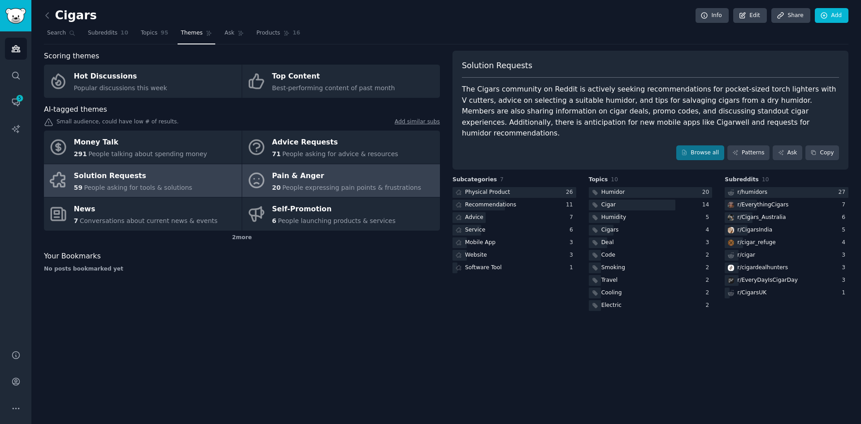
click at [356, 179] on div "Pain & Anger" at bounding box center [346, 176] width 149 height 14
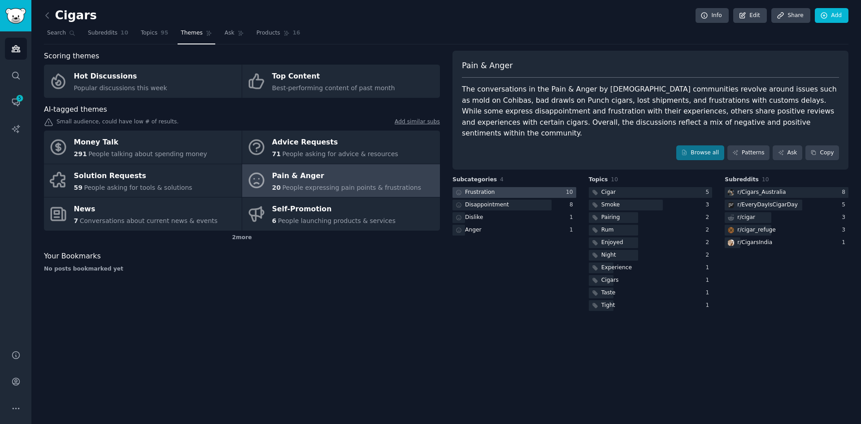
click at [527, 187] on div at bounding box center [514, 192] width 124 height 11
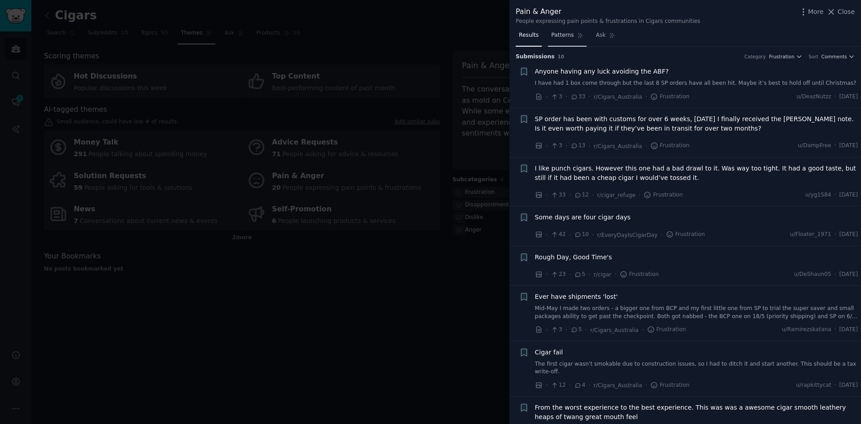
click at [571, 38] on link "Patterns" at bounding box center [567, 37] width 38 height 18
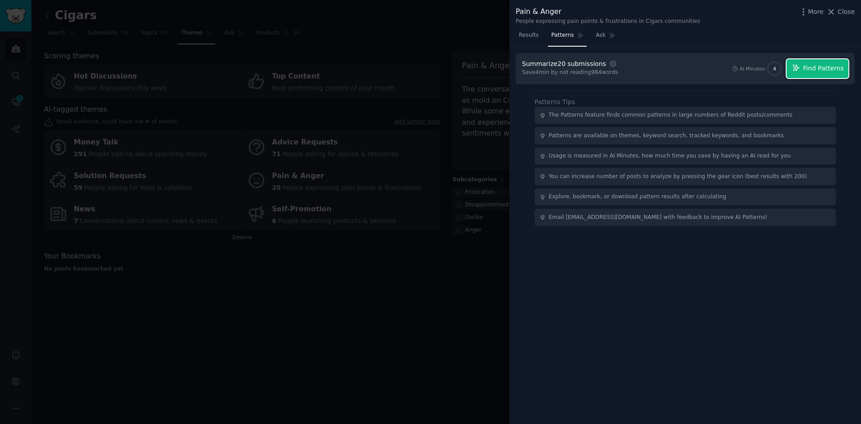
click at [833, 70] on span "Find Patterns" at bounding box center [823, 68] width 41 height 9
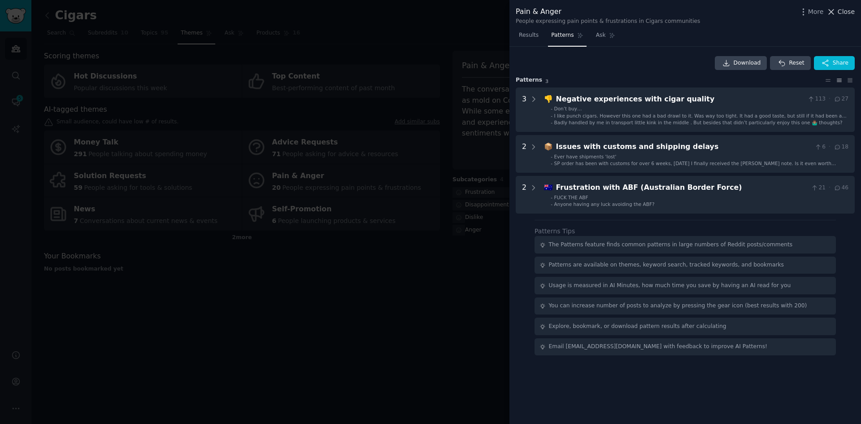
click at [844, 10] on span "Close" at bounding box center [845, 11] width 17 height 9
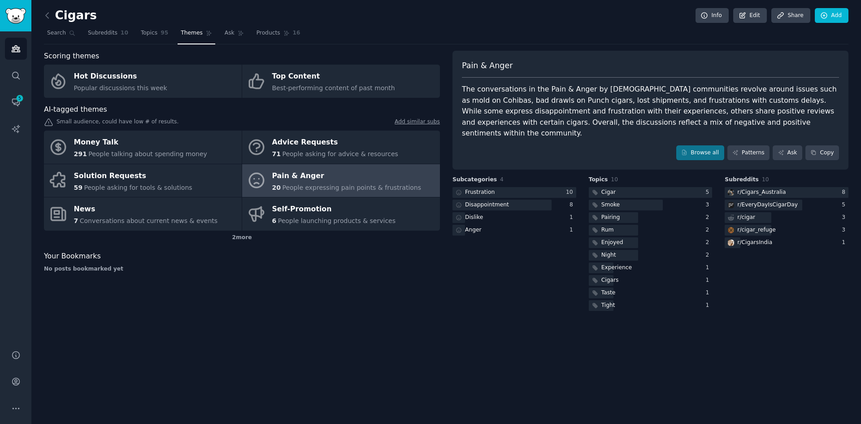
click at [316, 178] on div "Pain & Anger" at bounding box center [346, 176] width 149 height 14
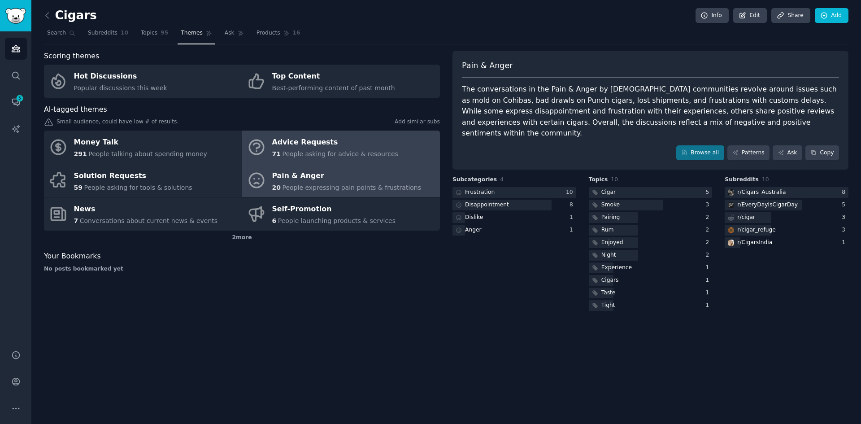
click at [293, 149] on div "71 People asking for advice & resources" at bounding box center [335, 153] width 126 height 9
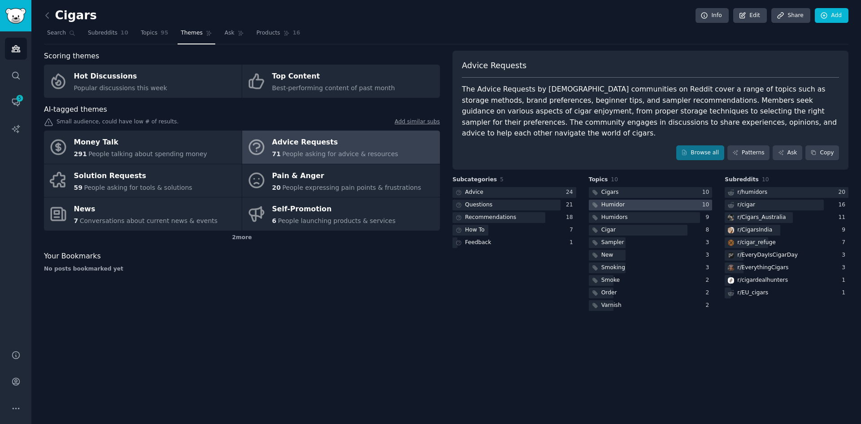
click at [624, 200] on div at bounding box center [651, 205] width 124 height 11
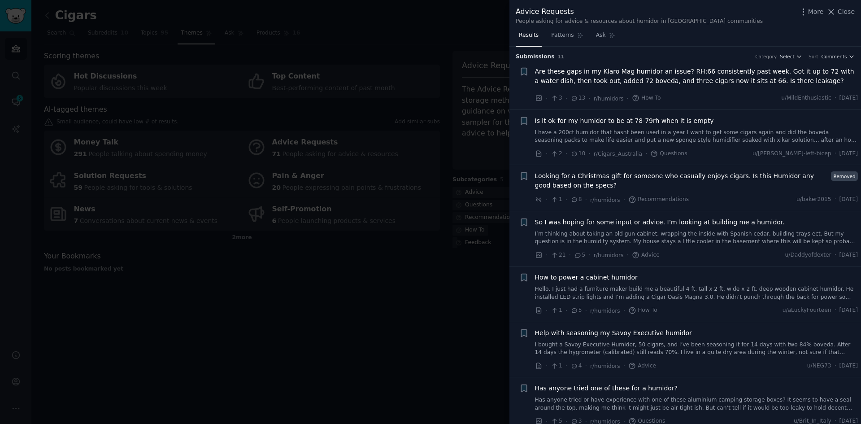
click at [645, 76] on span "Are these gaps in my Klaro Mag humidor an issue? RH:66 consistently past week. …" at bounding box center [696, 76] width 323 height 19
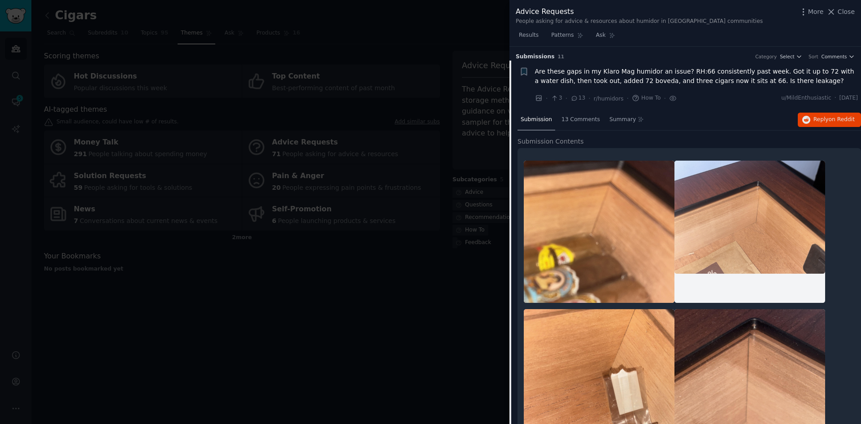
scroll to position [14, 0]
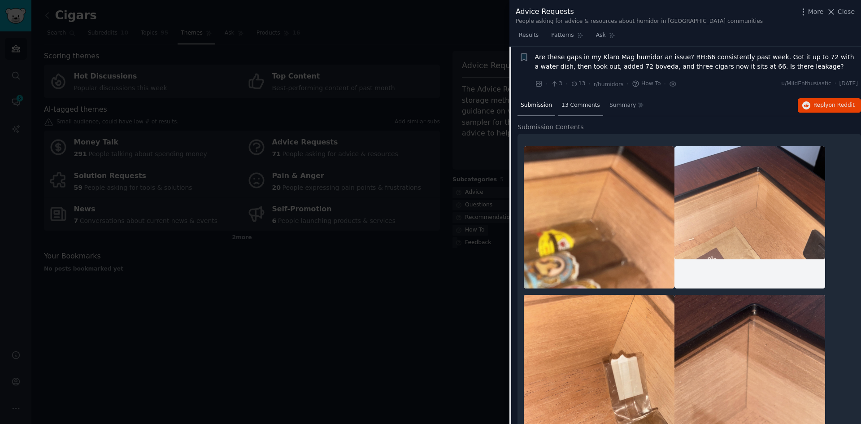
click at [586, 105] on span "13 Comments" at bounding box center [580, 105] width 39 height 8
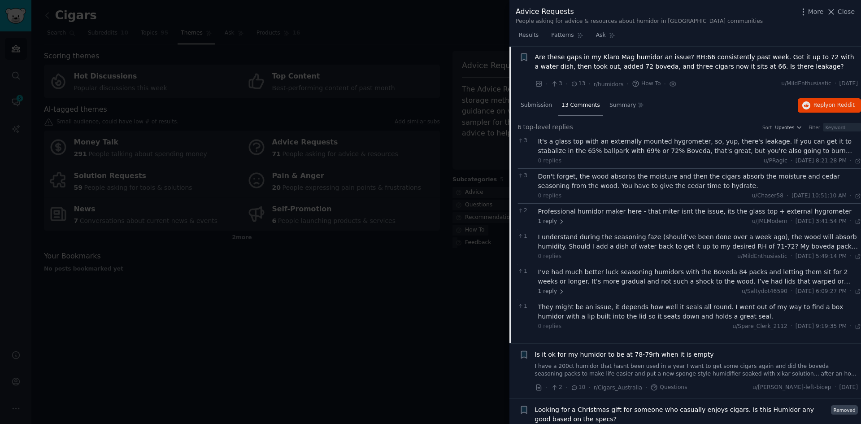
click at [585, 146] on div "It's a glass top with an externally mounted hygrometer, so, yup, there's leakag…" at bounding box center [699, 146] width 323 height 19
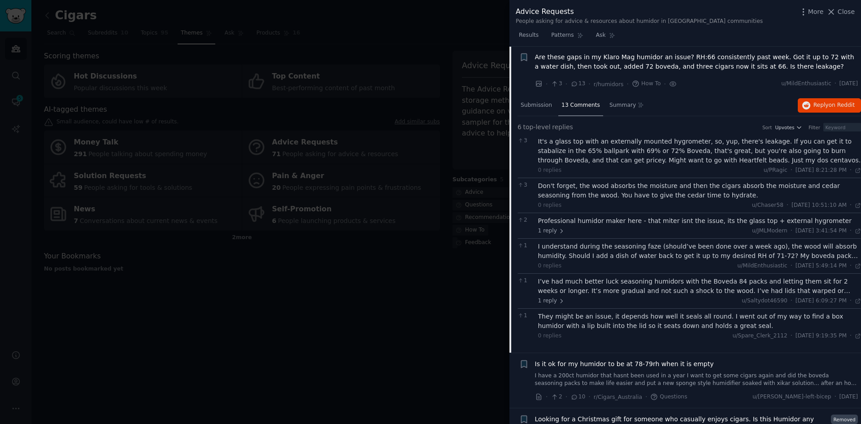
click at [633, 252] on div "I understand during the seasoning faze (should’ve been done over a week ago), t…" at bounding box center [699, 251] width 323 height 19
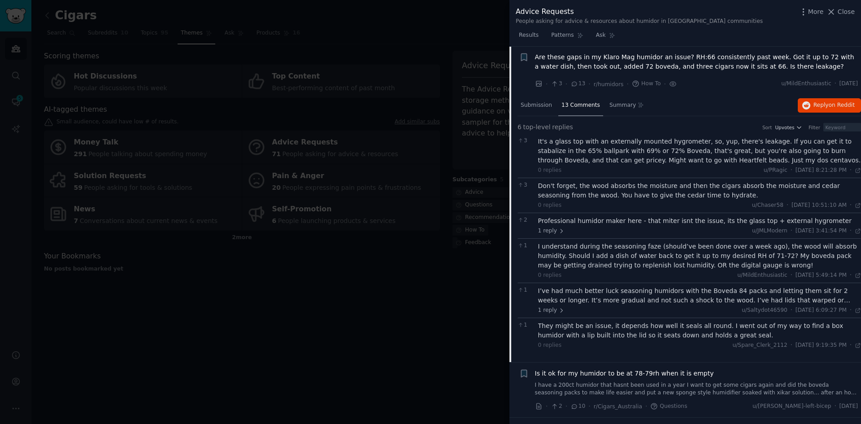
click at [671, 298] on div "I’ve had much better luck seasoning humidors with the Boveda 84 packs and letti…" at bounding box center [699, 295] width 323 height 19
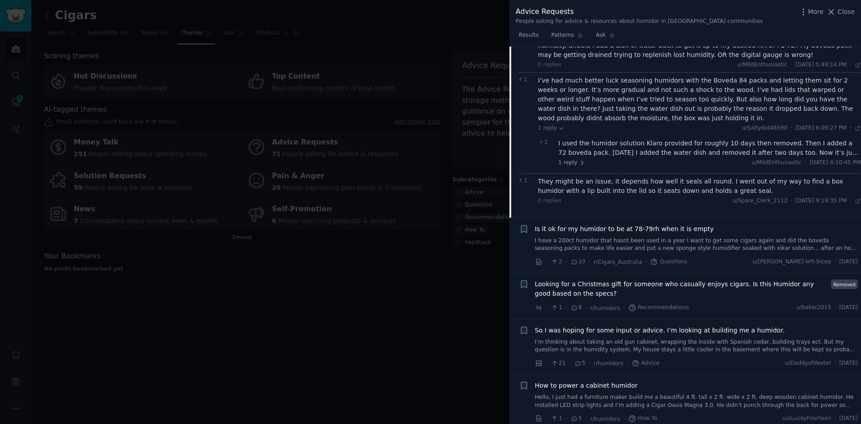
scroll to position [239, 0]
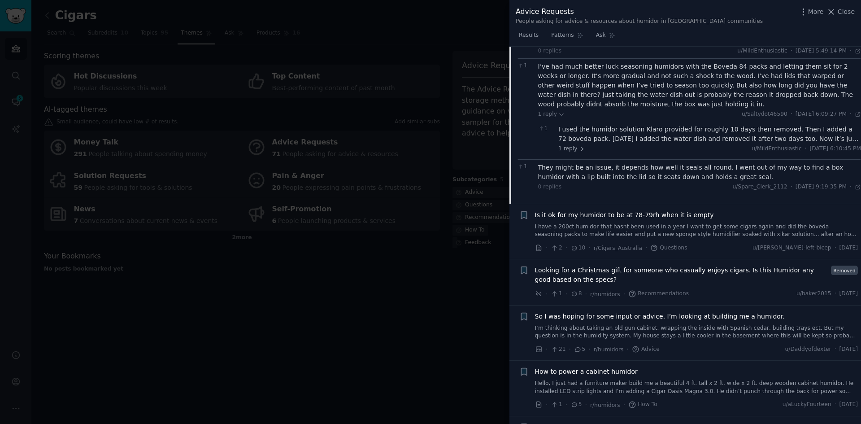
click at [159, 332] on div at bounding box center [430, 212] width 861 height 424
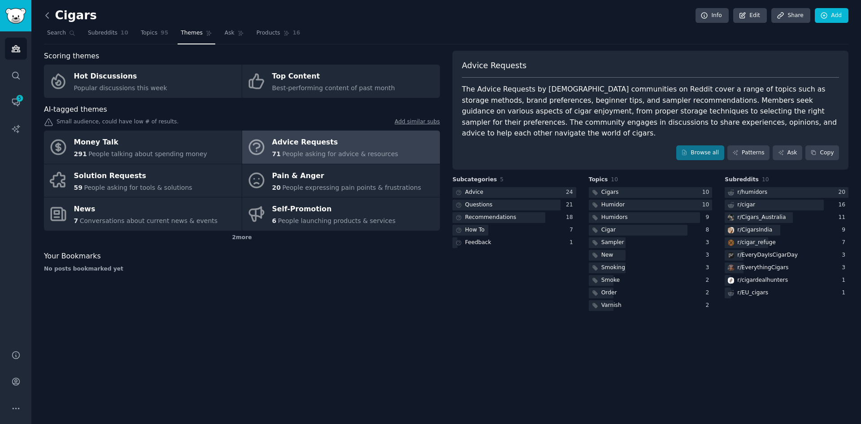
click at [47, 17] on icon at bounding box center [47, 15] width 3 height 5
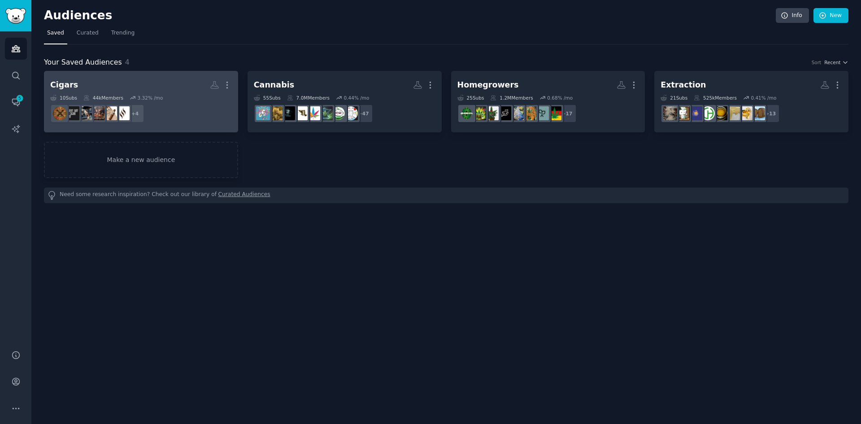
click at [79, 81] on h2 "Cigars More" at bounding box center [141, 85] width 182 height 16
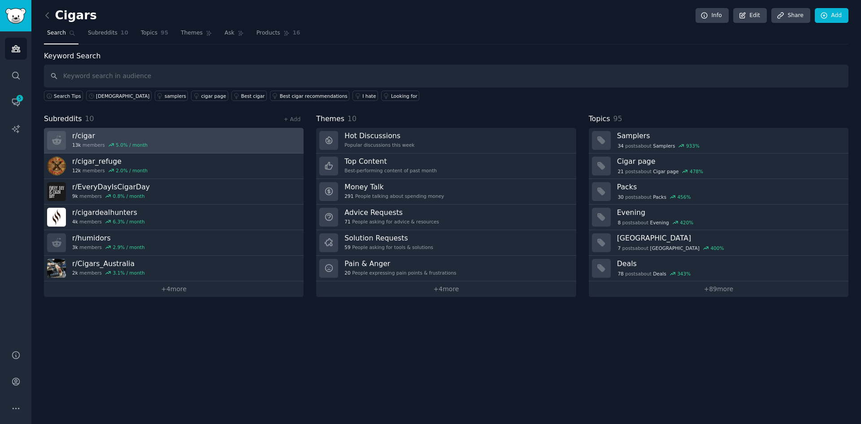
click at [84, 137] on h3 "r/ cigar" at bounding box center [109, 135] width 75 height 9
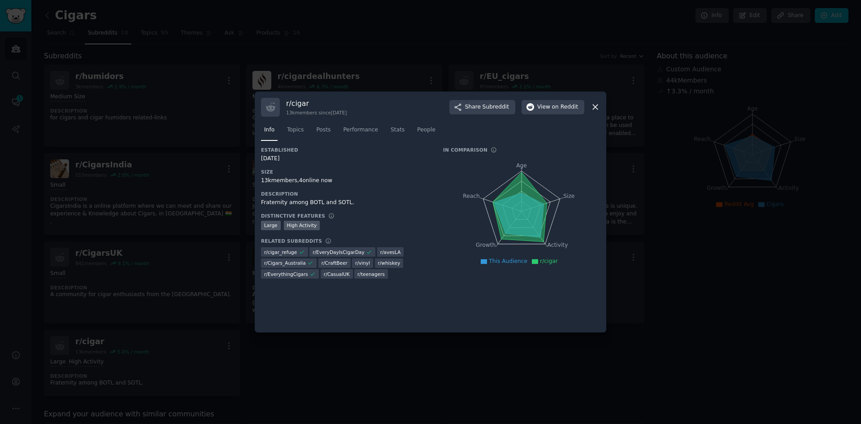
click at [594, 108] on icon at bounding box center [594, 106] width 9 height 9
